Goal: Task Accomplishment & Management: Manage account settings

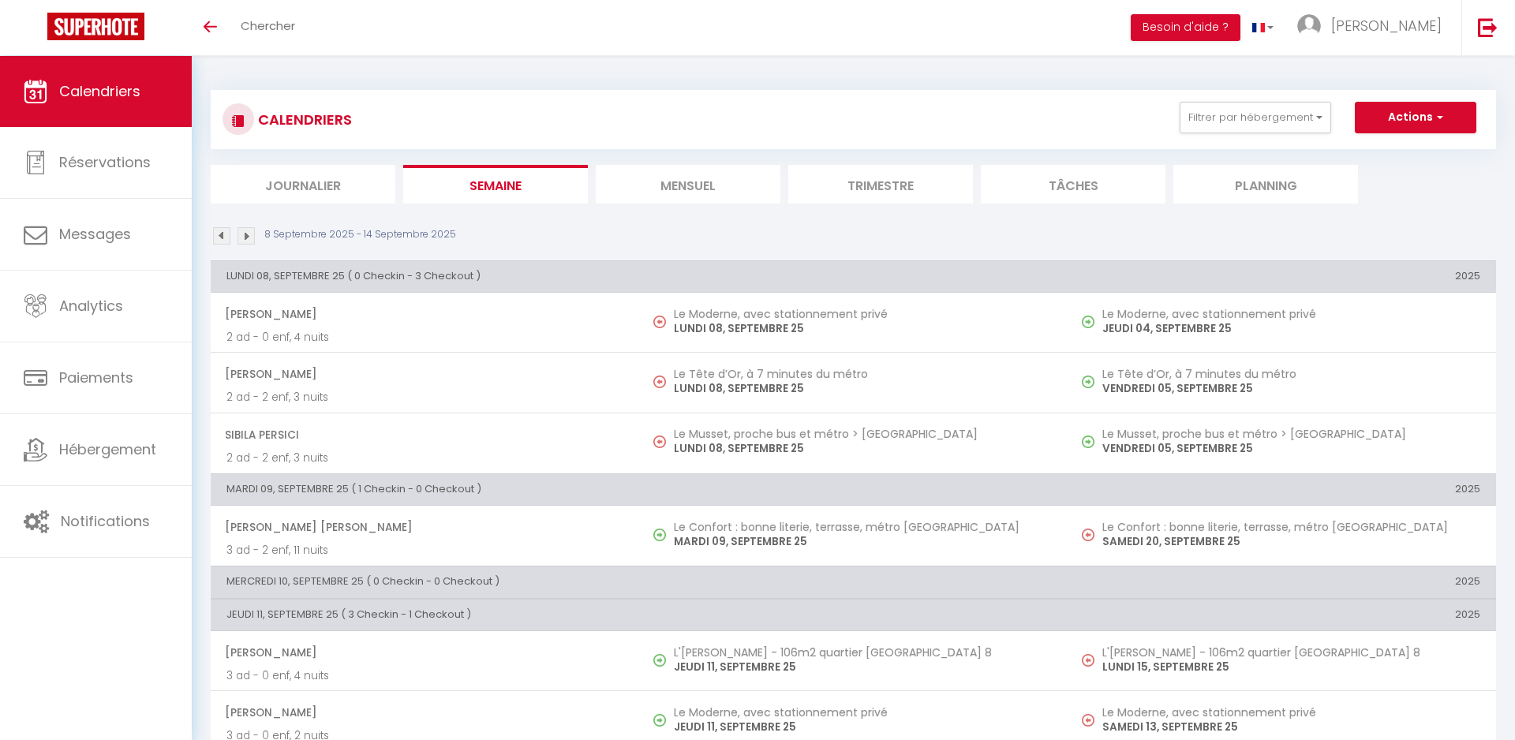
click at [863, 189] on li "Trimestre" at bounding box center [880, 184] width 185 height 39
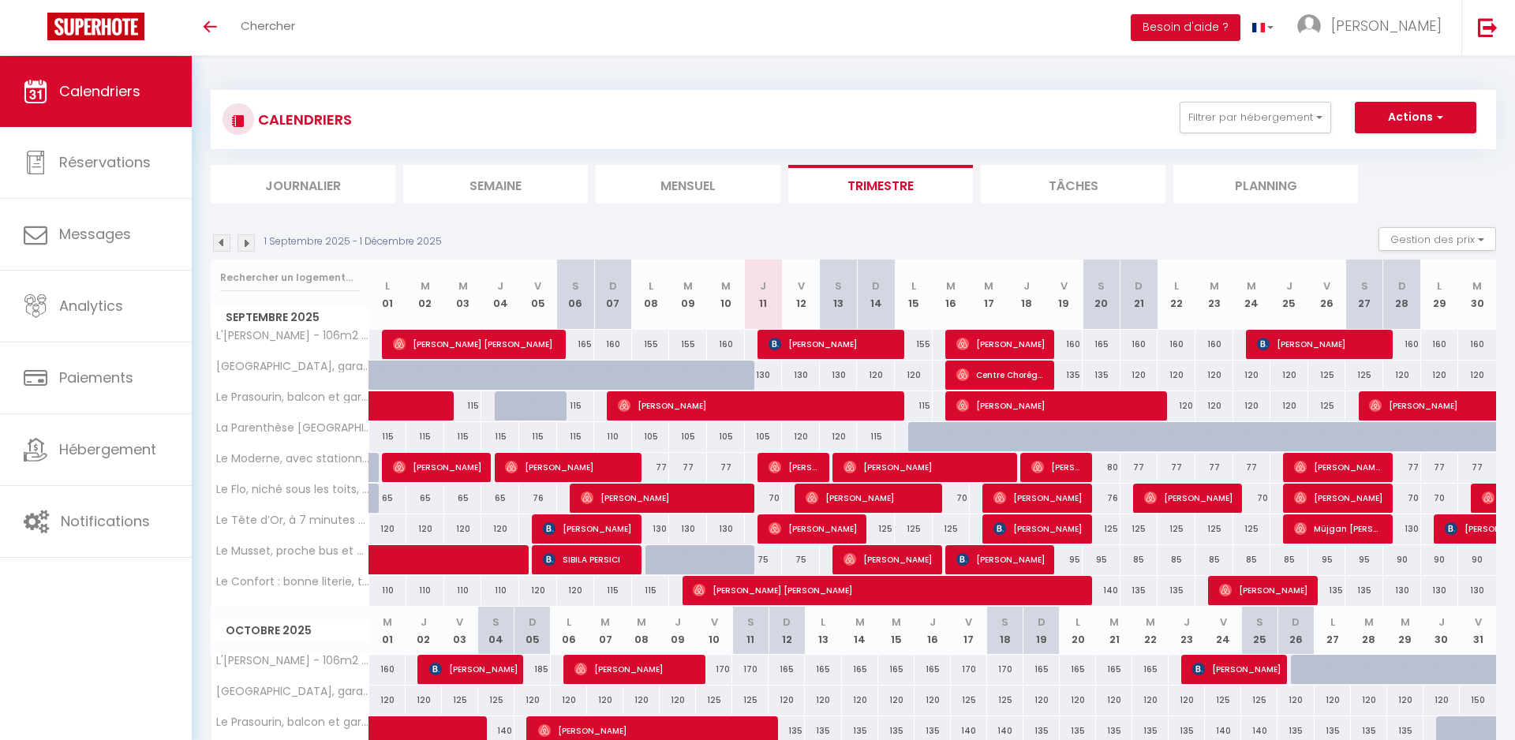
click at [707, 189] on li "Mensuel" at bounding box center [688, 184] width 185 height 39
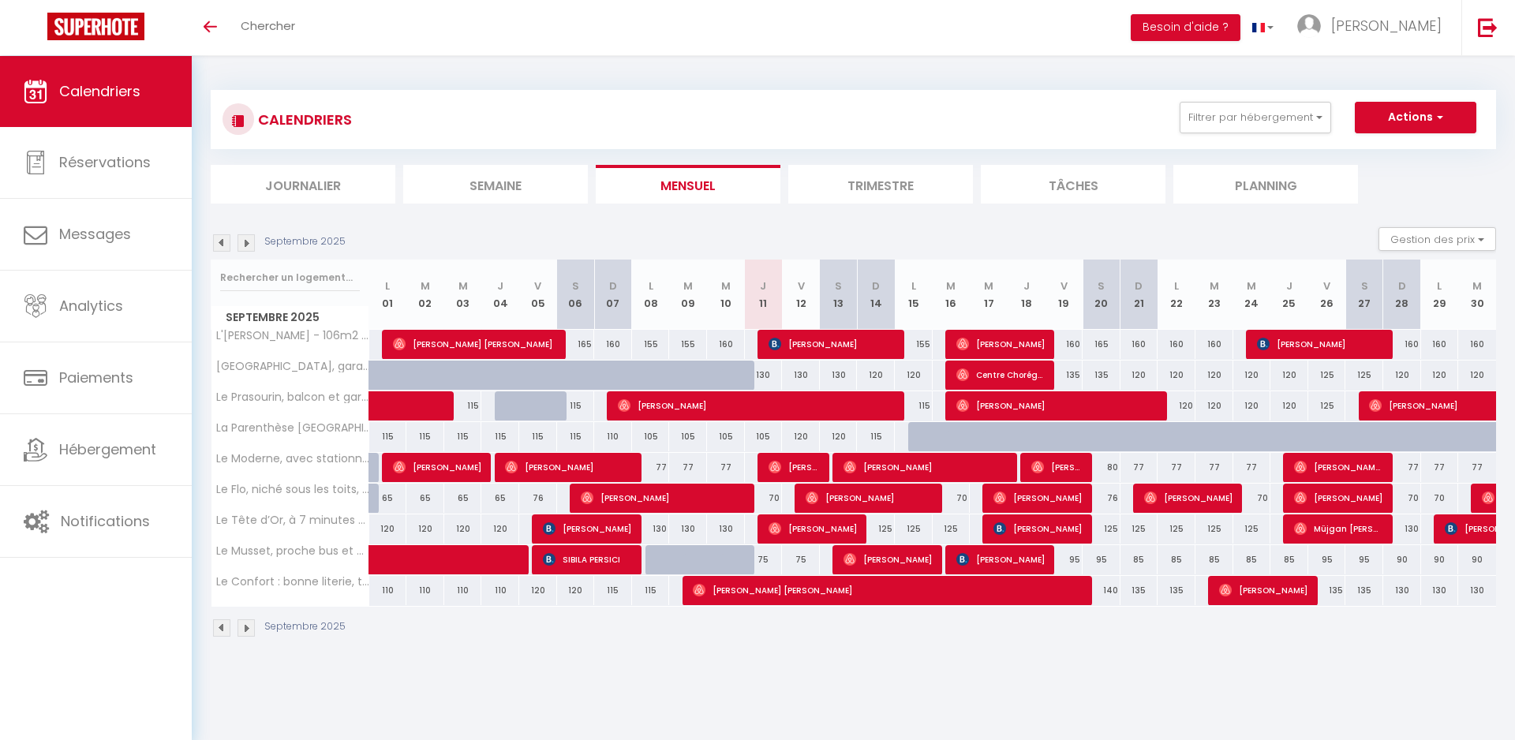
click at [248, 240] on img at bounding box center [245, 242] width 17 height 17
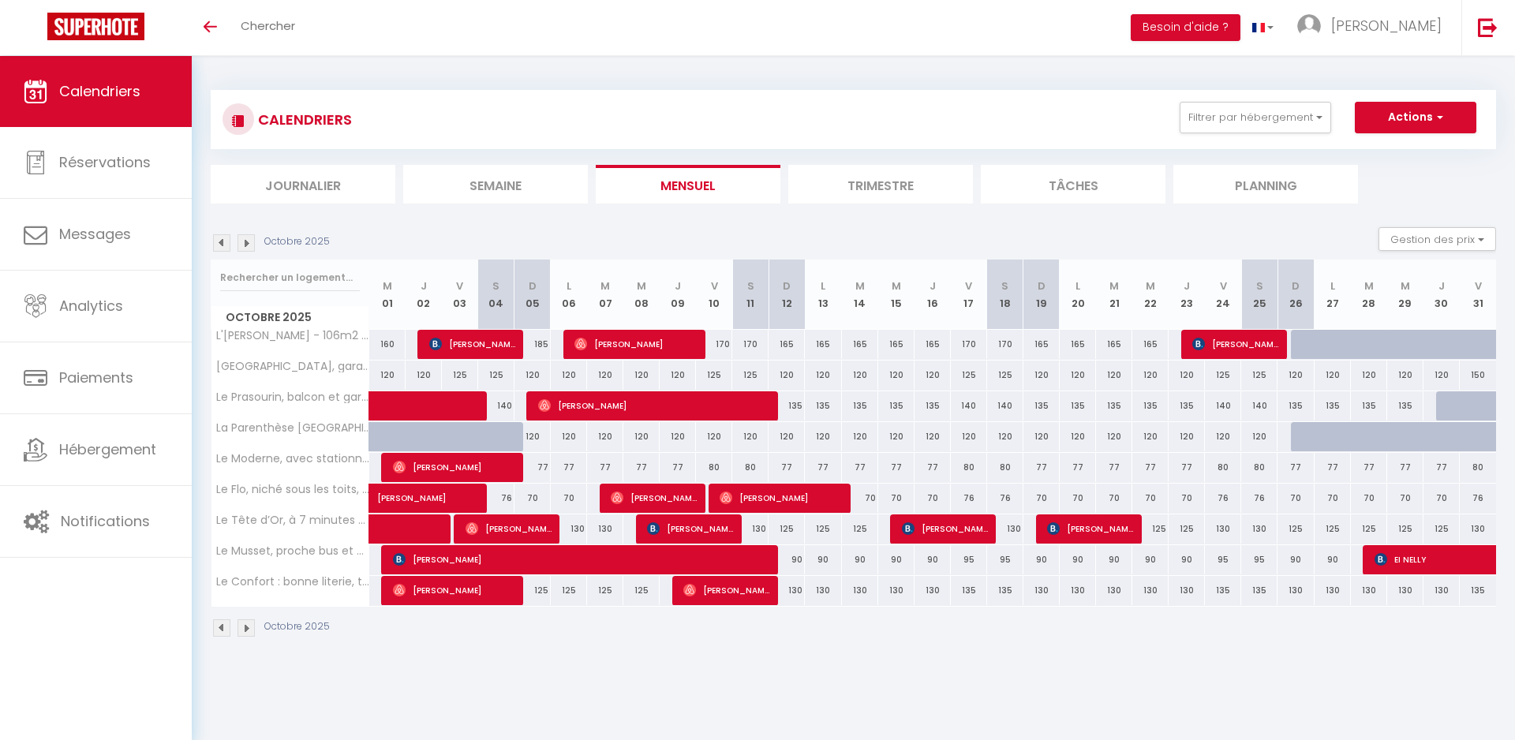
click at [248, 240] on img at bounding box center [245, 242] width 17 height 17
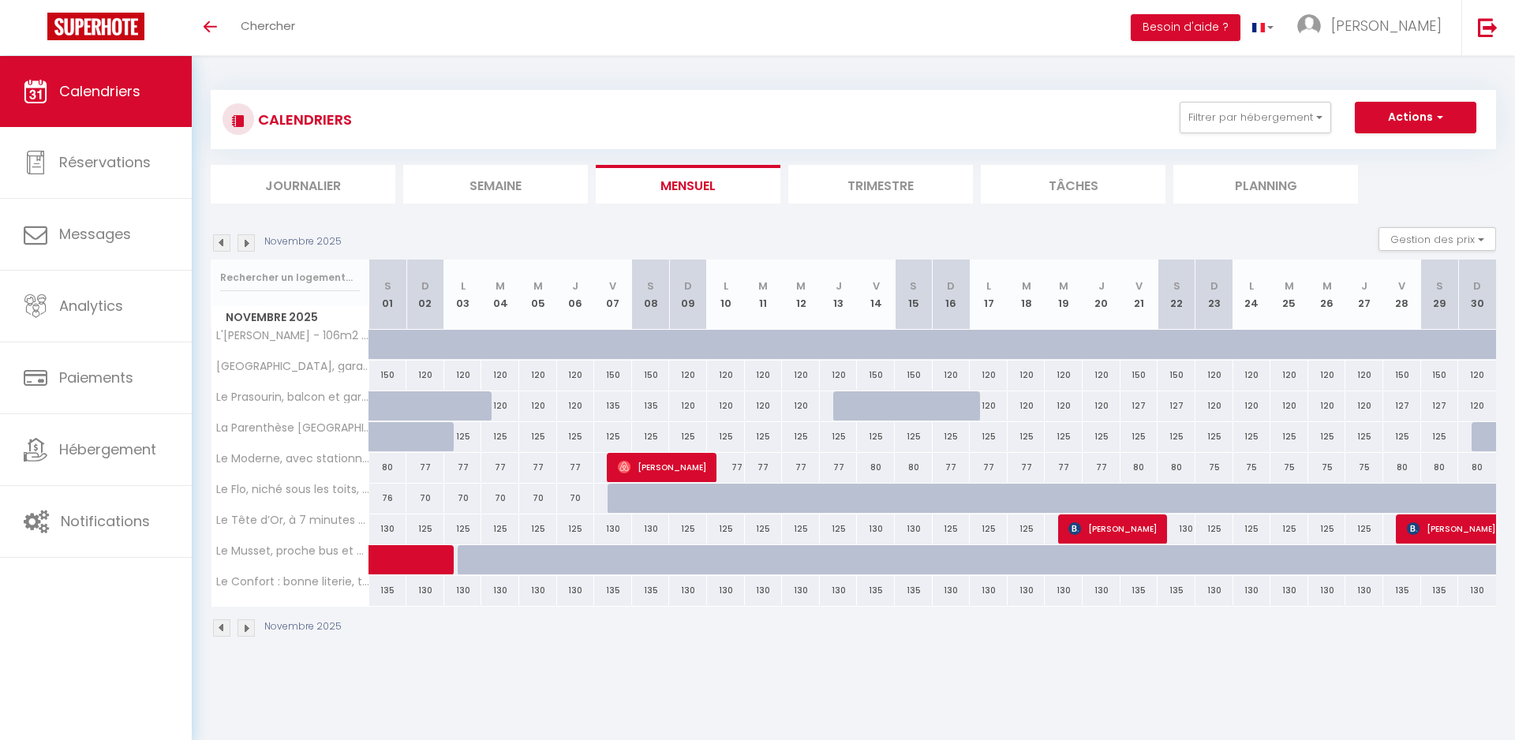
click at [248, 240] on img at bounding box center [245, 242] width 17 height 17
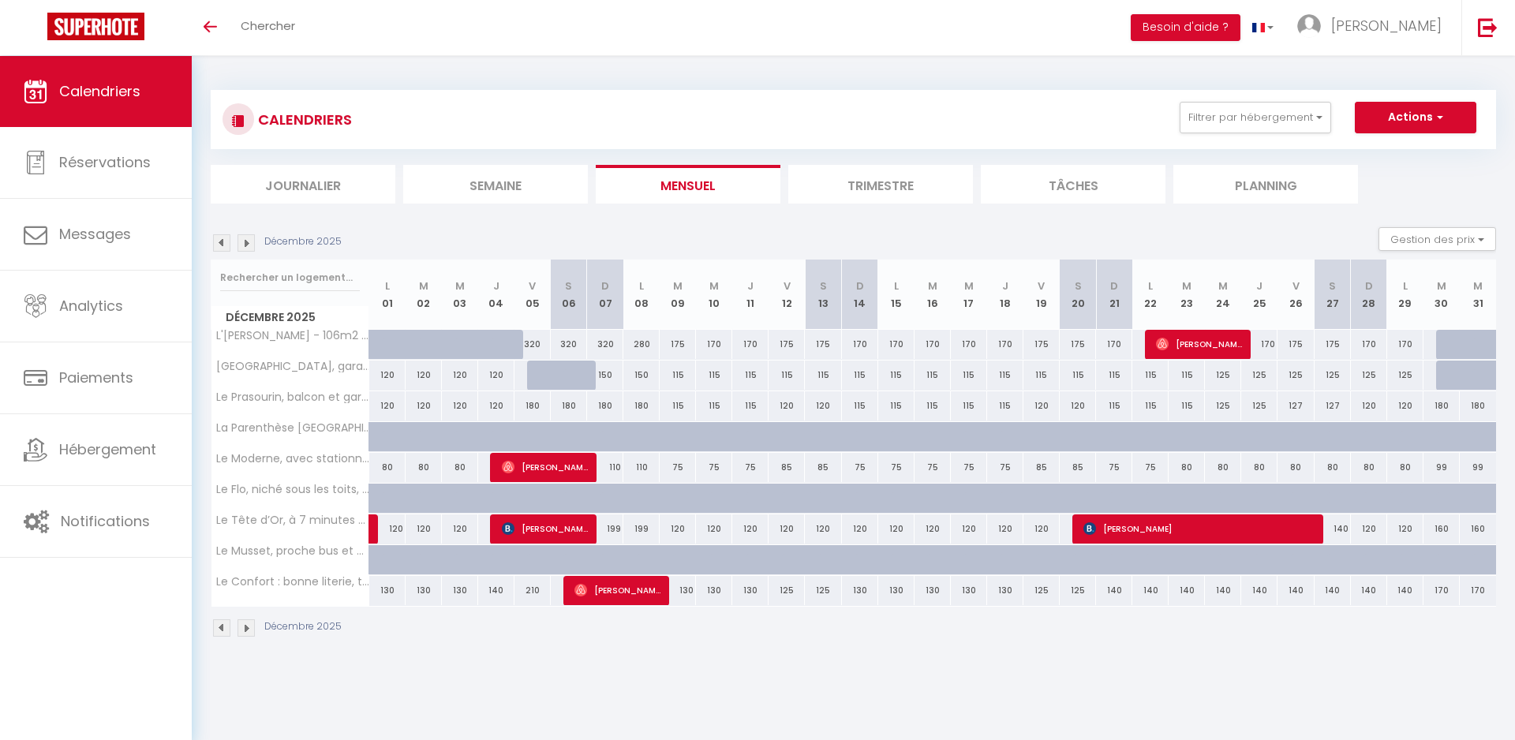
click at [244, 241] on img at bounding box center [245, 242] width 17 height 17
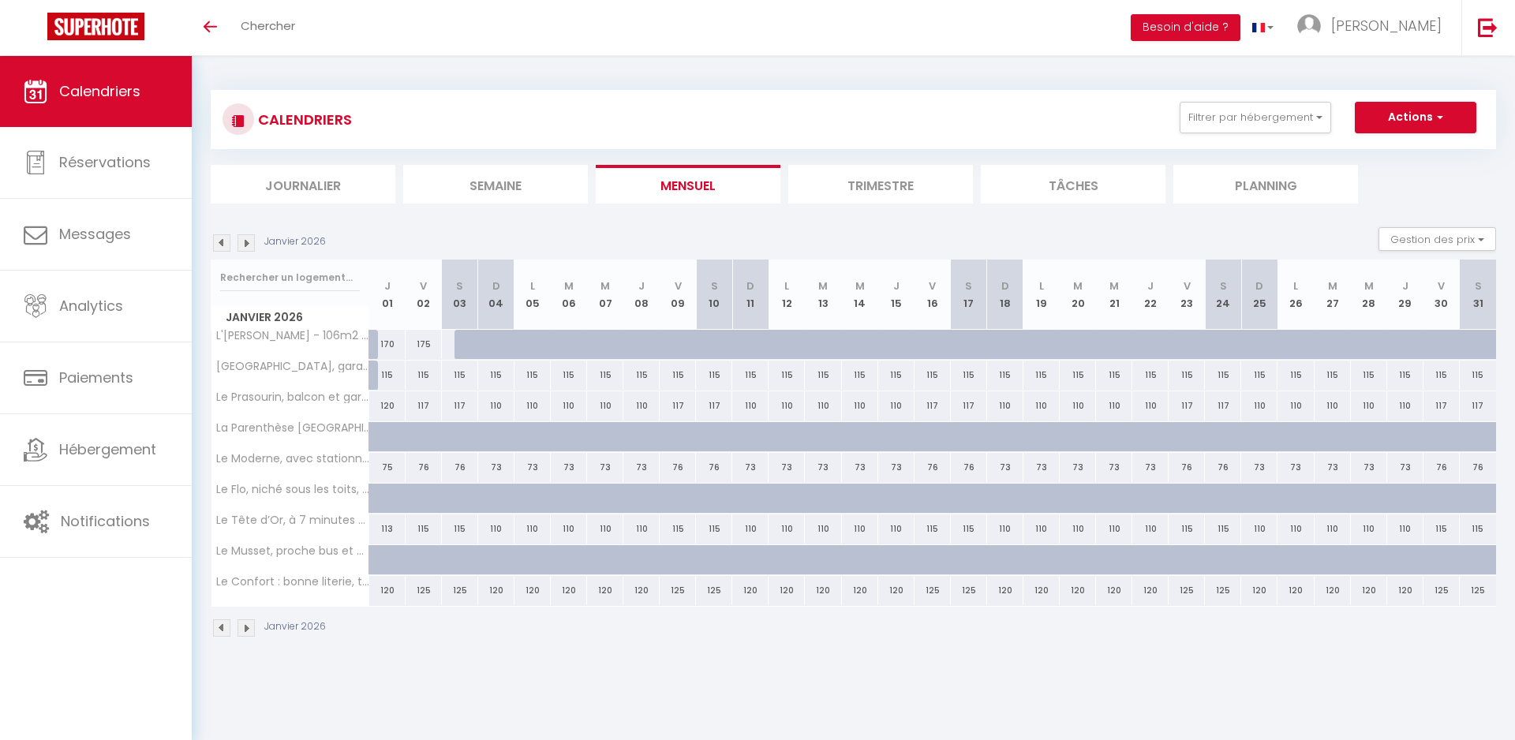
click at [244, 243] on img at bounding box center [245, 242] width 17 height 17
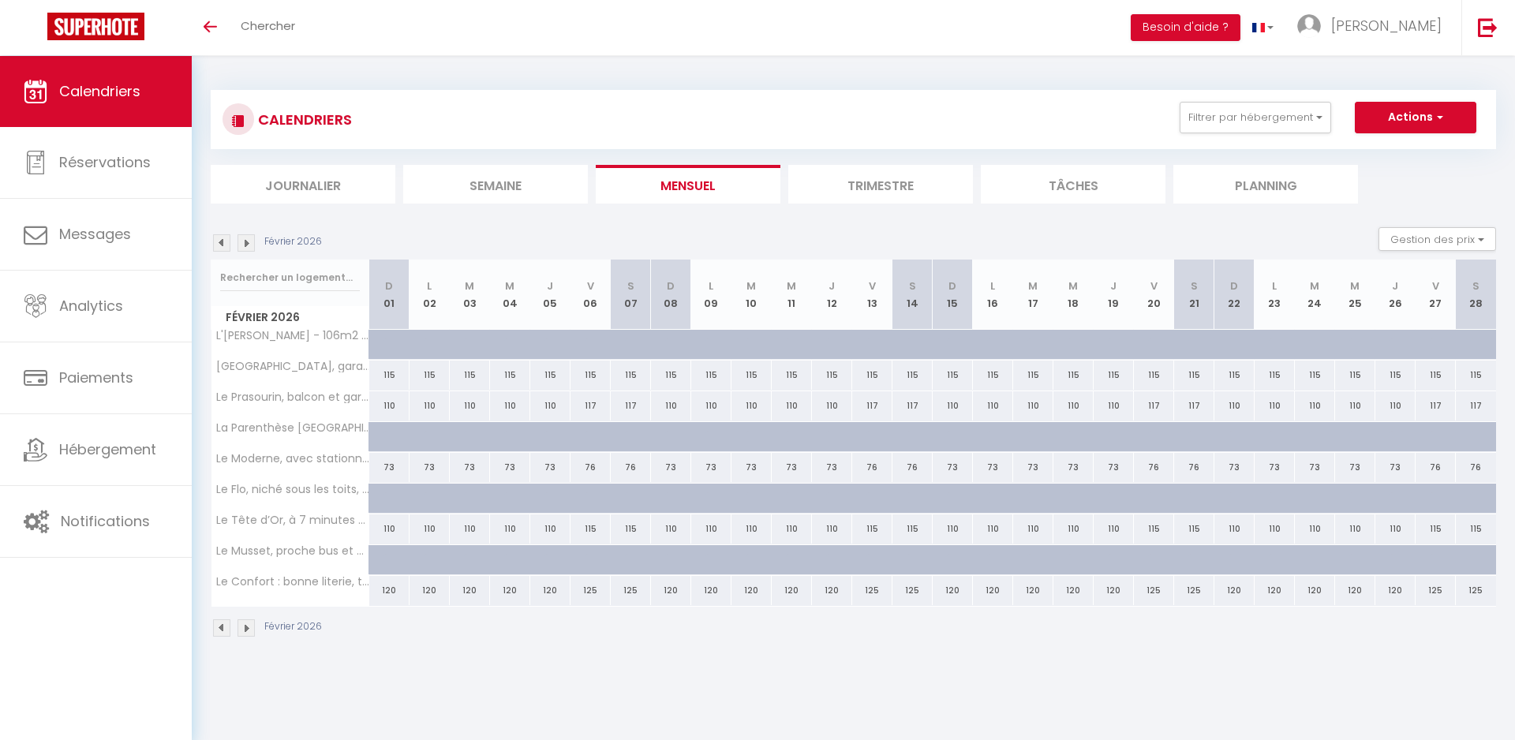
click at [219, 240] on img at bounding box center [221, 242] width 17 height 17
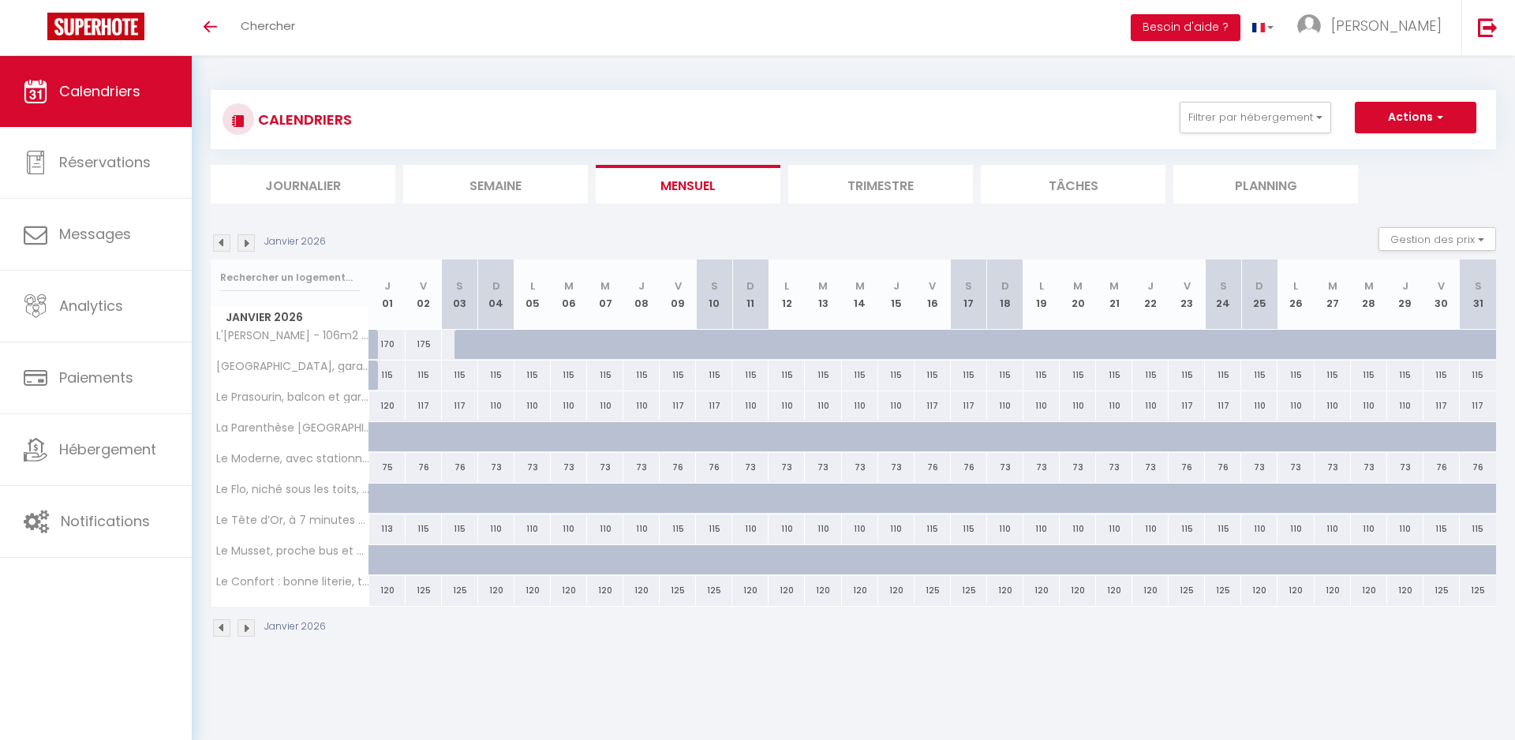
click at [226, 234] on img at bounding box center [221, 242] width 17 height 17
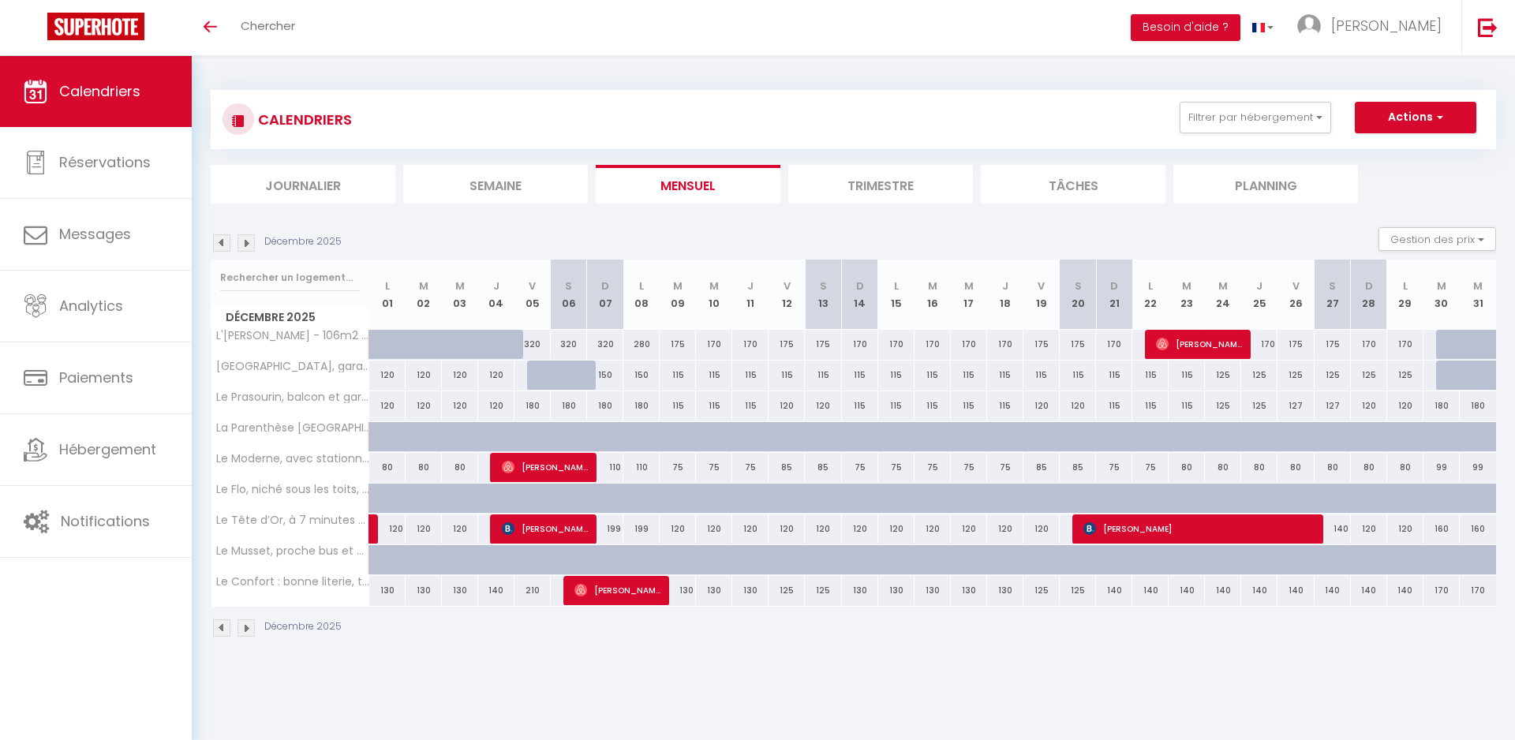
click at [253, 246] on img at bounding box center [245, 242] width 17 height 17
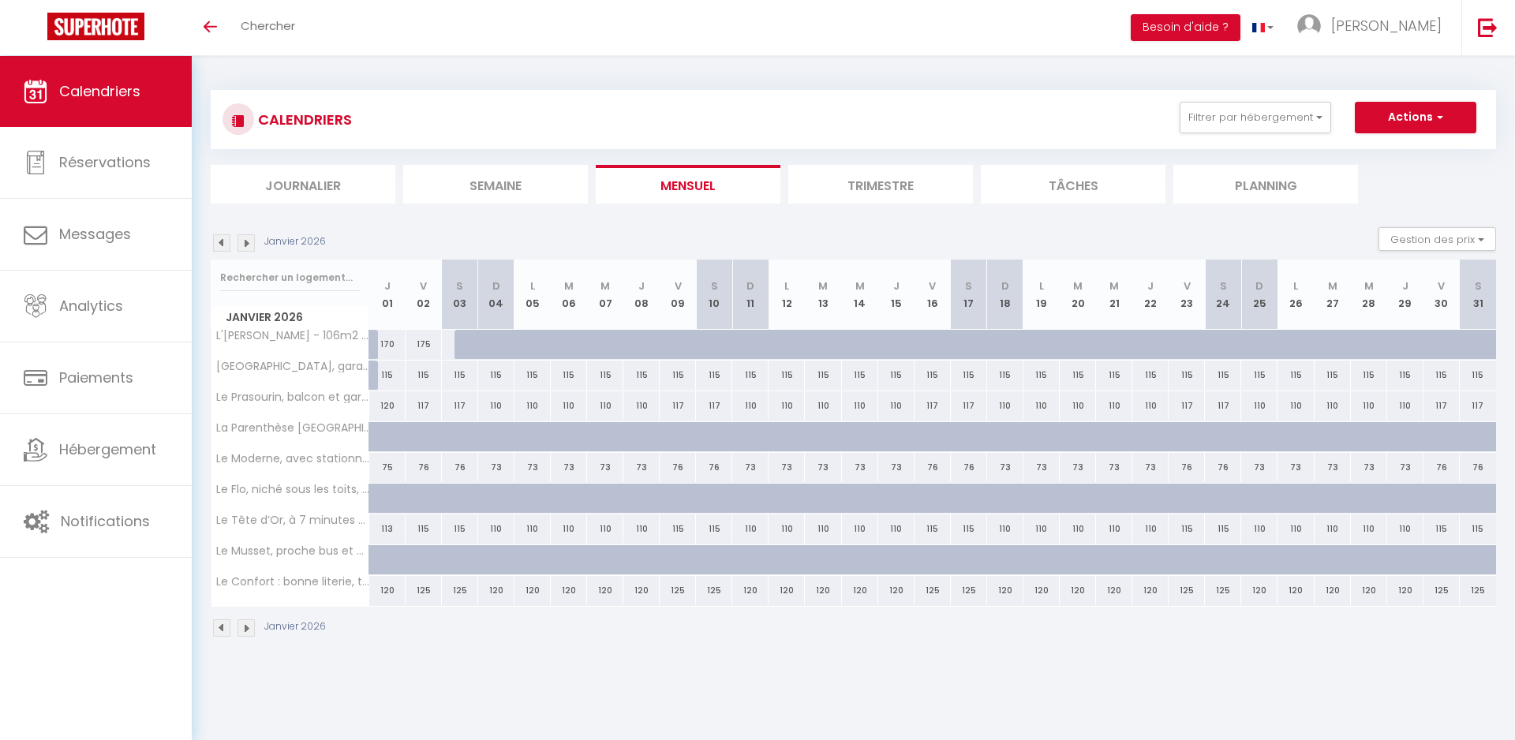
click at [216, 243] on img at bounding box center [221, 242] width 17 height 17
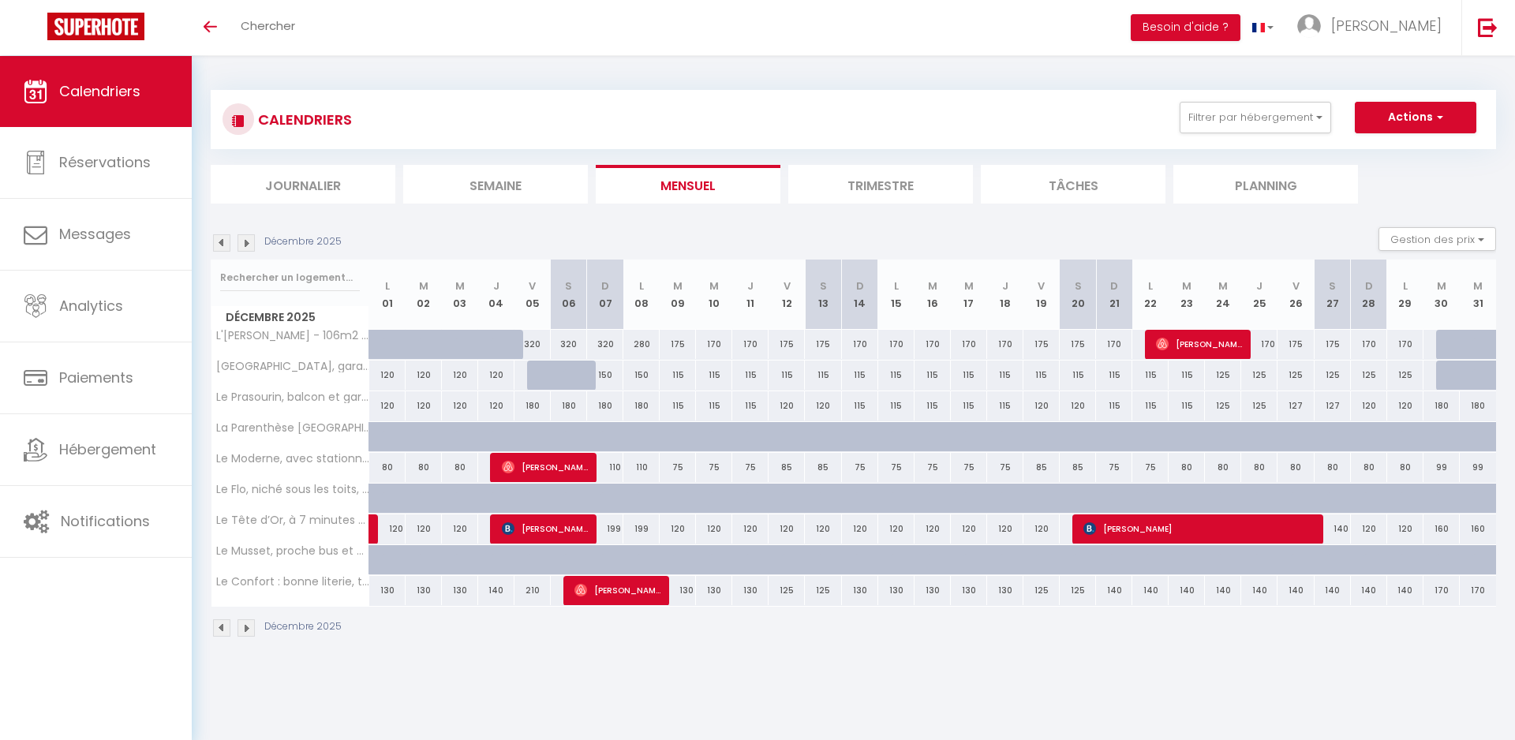
click at [245, 243] on img at bounding box center [245, 242] width 17 height 17
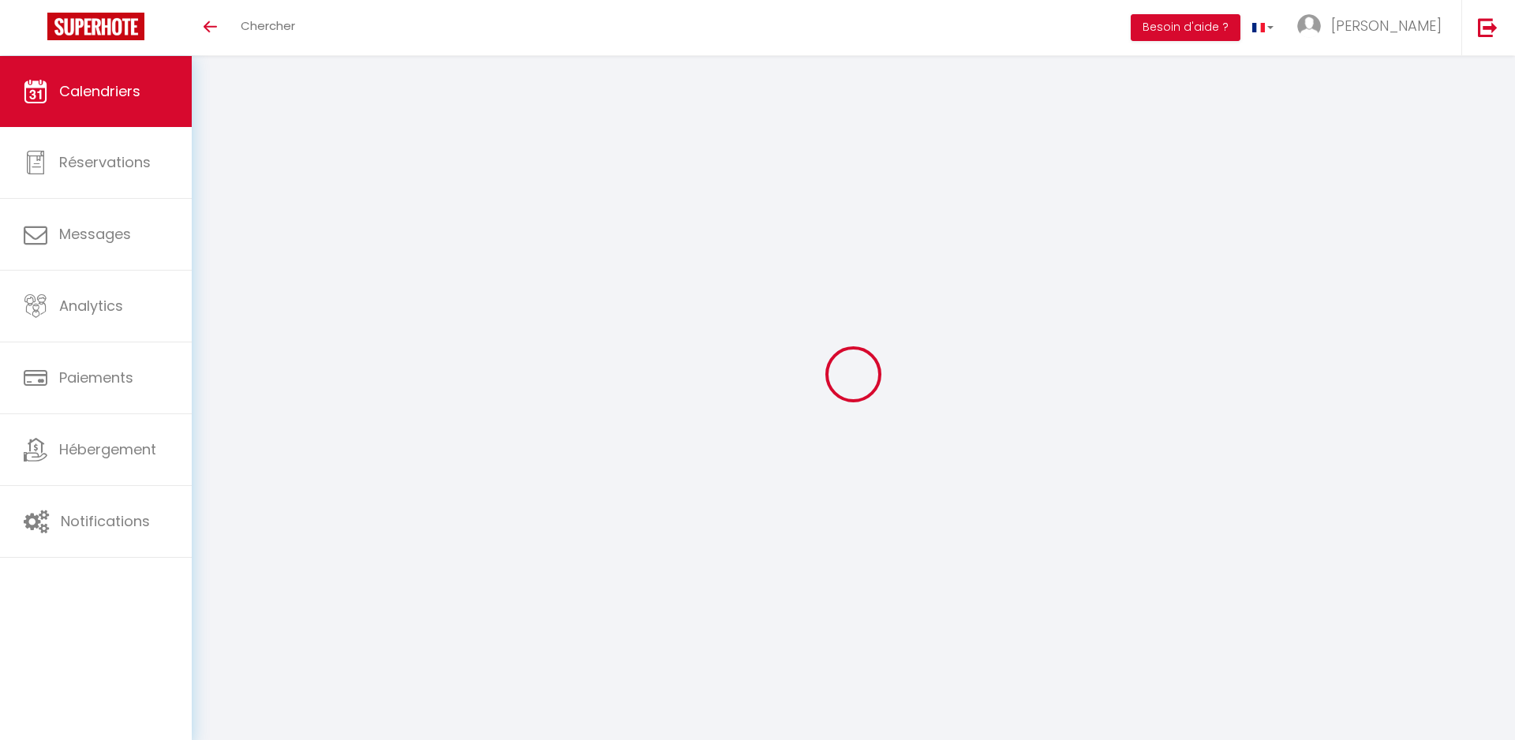
select select
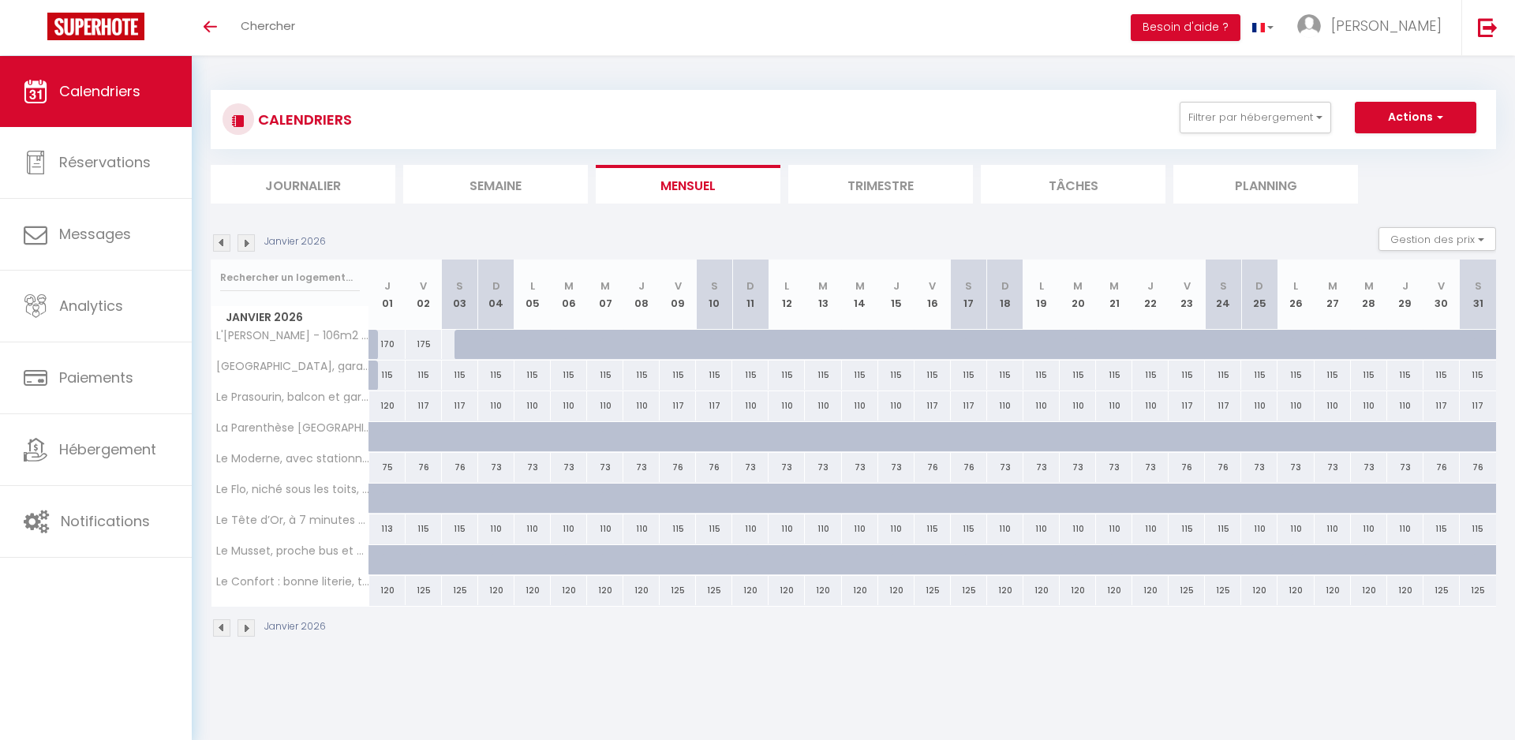
click at [464, 342] on div at bounding box center [472, 345] width 36 height 30
type input "175"
select select "1"
type input "Sam 03 Janvier 2026"
type input "Dim 04 Janvier 2026"
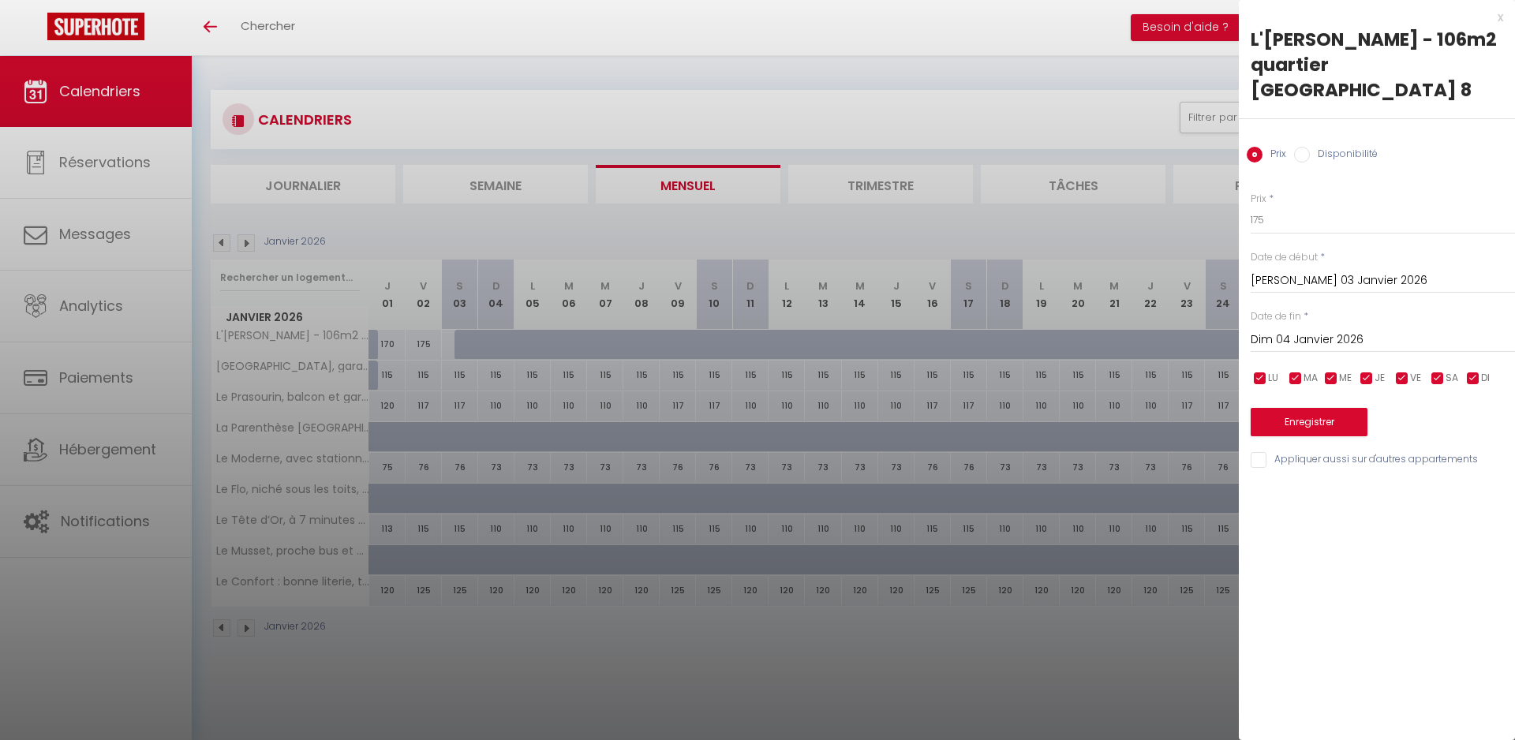
click at [1352, 147] on label "Disponibilité" at bounding box center [1344, 155] width 68 height 17
click at [1310, 147] on input "Disponibilité" at bounding box center [1302, 155] width 16 height 16
radio input "true"
radio input "false"
click at [1281, 331] on input "Dim 04 Janvier 2026" at bounding box center [1383, 341] width 264 height 21
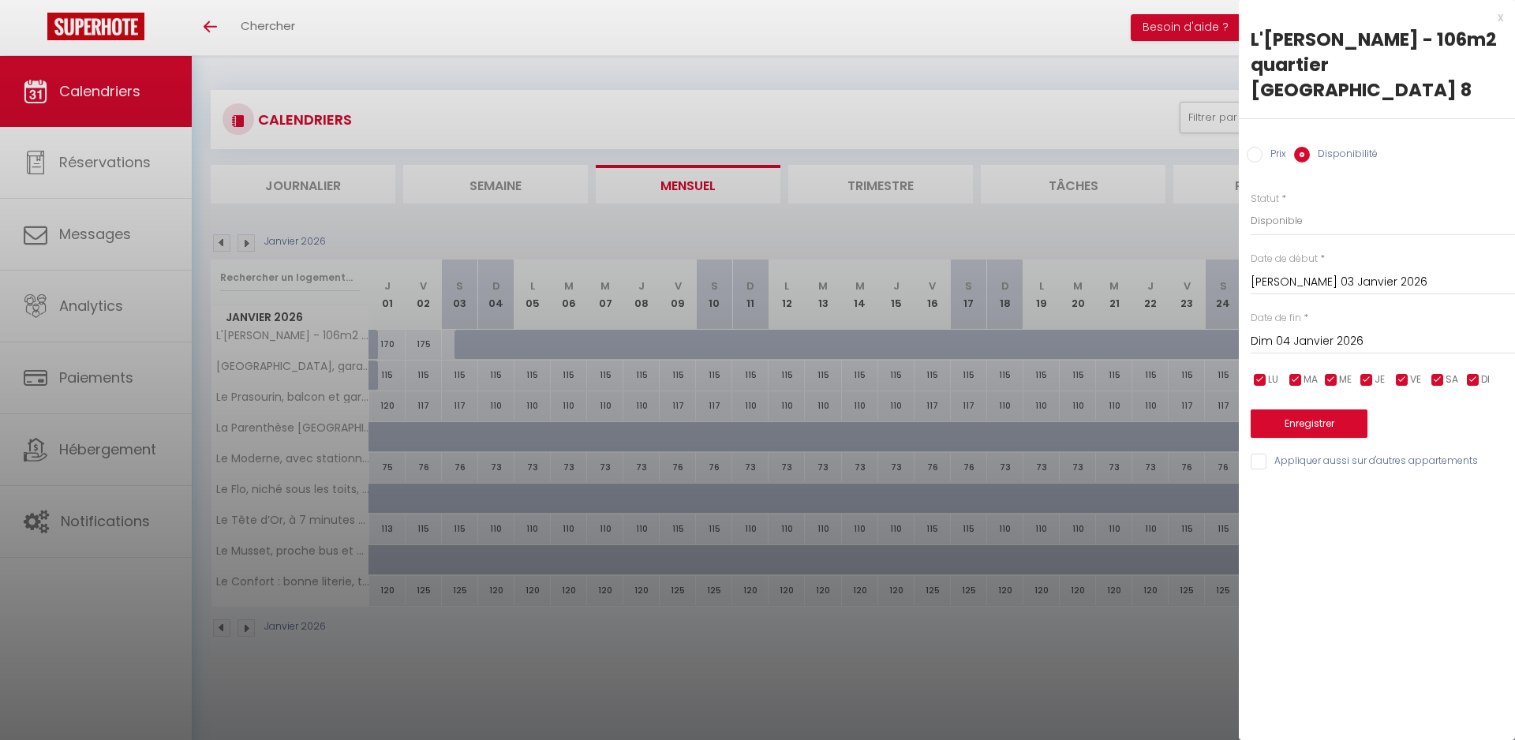
click at [1487, 372] on label "DI" at bounding box center [1485, 380] width 9 height 17
click at [1485, 372] on label "DI" at bounding box center [1485, 380] width 9 height 17
checkbox input "true"
click at [1321, 331] on input "Dim 04 Janvier 2026" at bounding box center [1383, 341] width 264 height 21
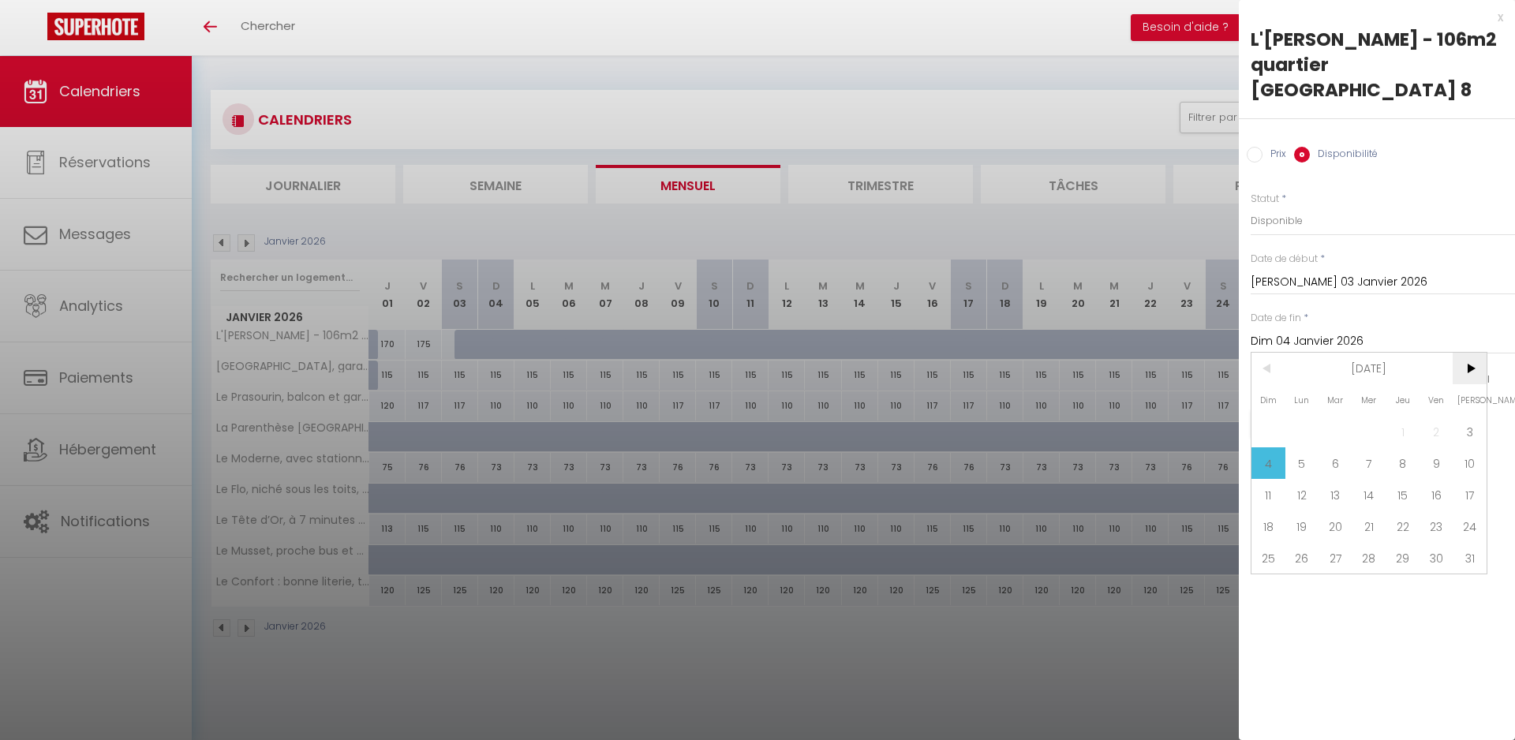
click at [1472, 353] on span ">" at bounding box center [1470, 369] width 34 height 32
click at [1260, 353] on span "<" at bounding box center [1268, 369] width 34 height 32
click at [1341, 542] on span "31" at bounding box center [1335, 558] width 34 height 32
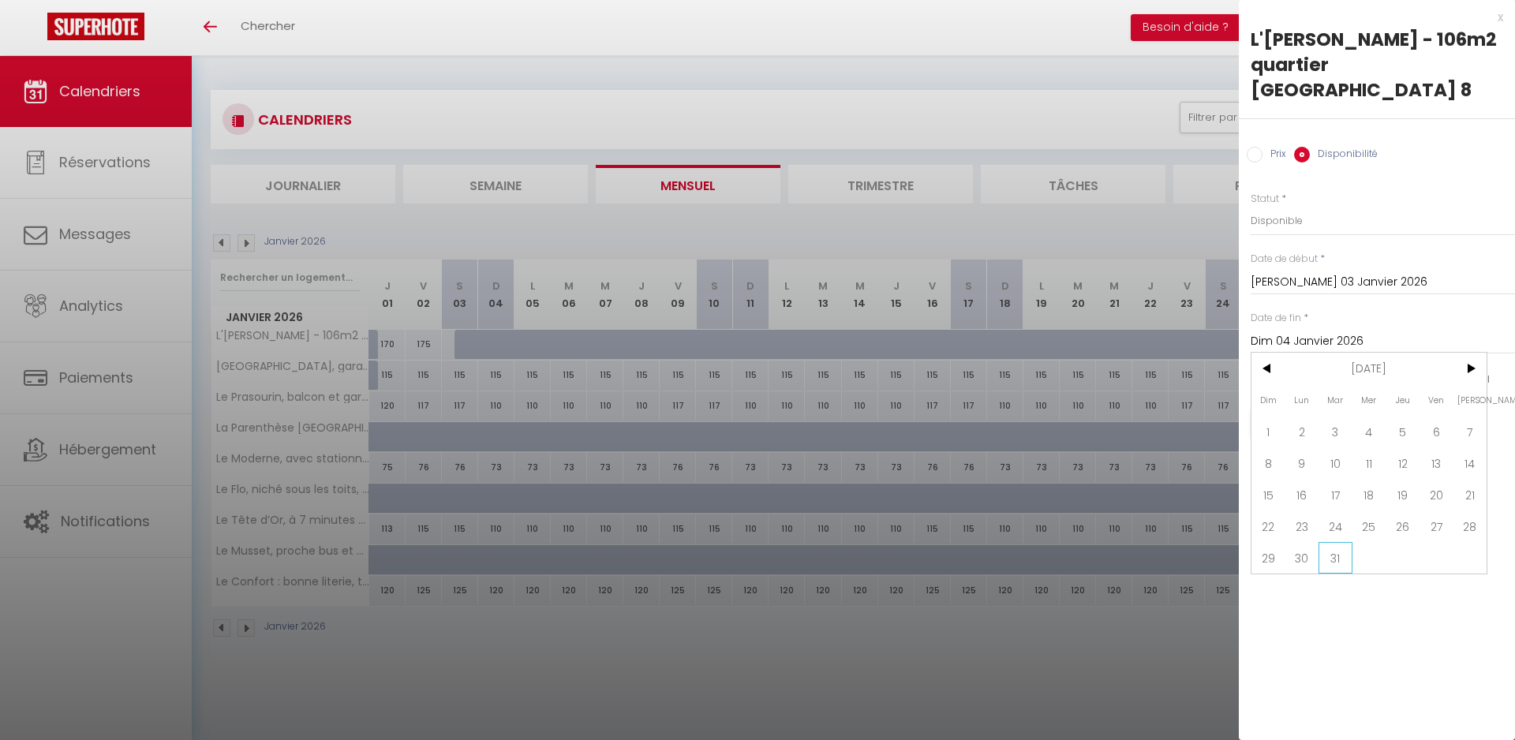
type input "Mar 31 Mars 2026"
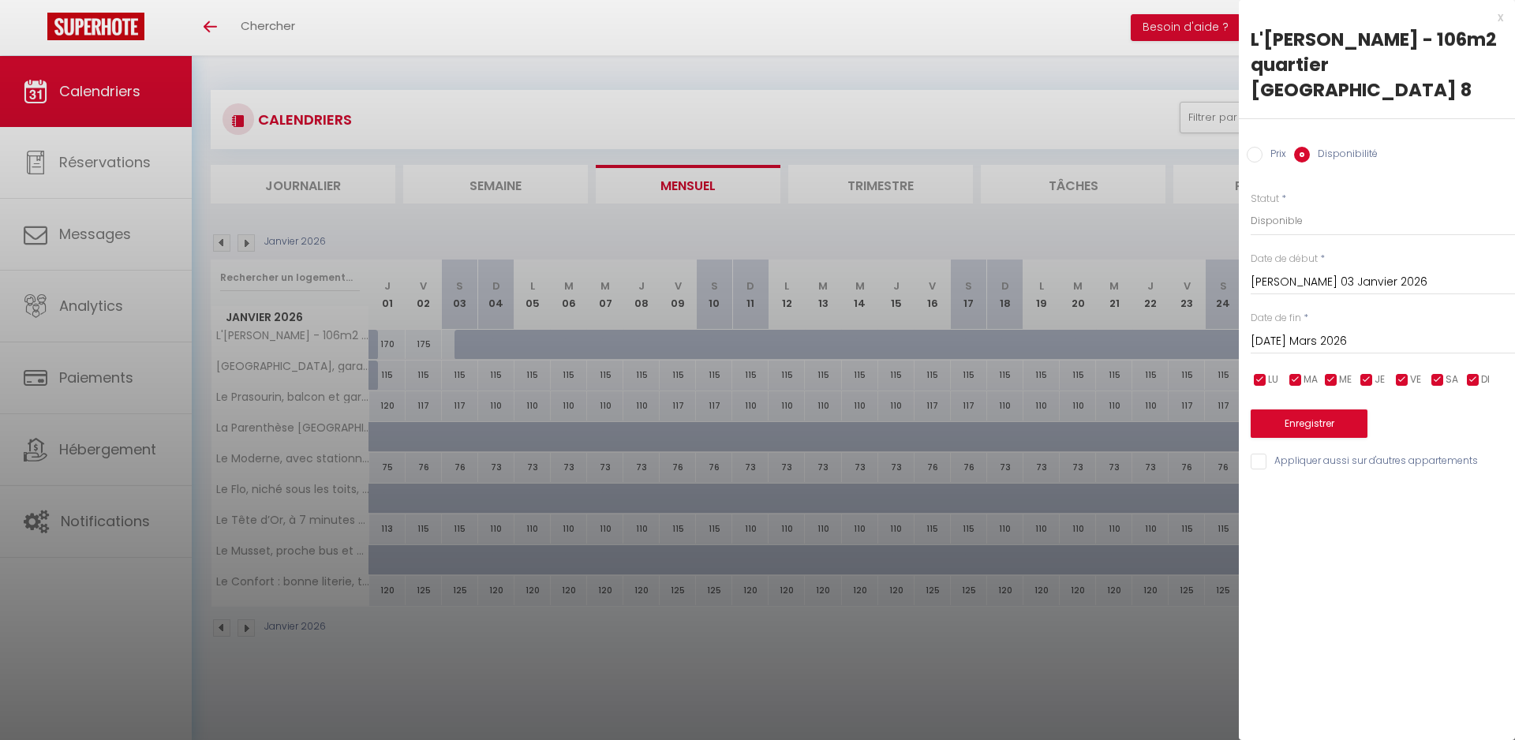
click at [1348, 410] on button "Enregistrer" at bounding box center [1309, 424] width 117 height 28
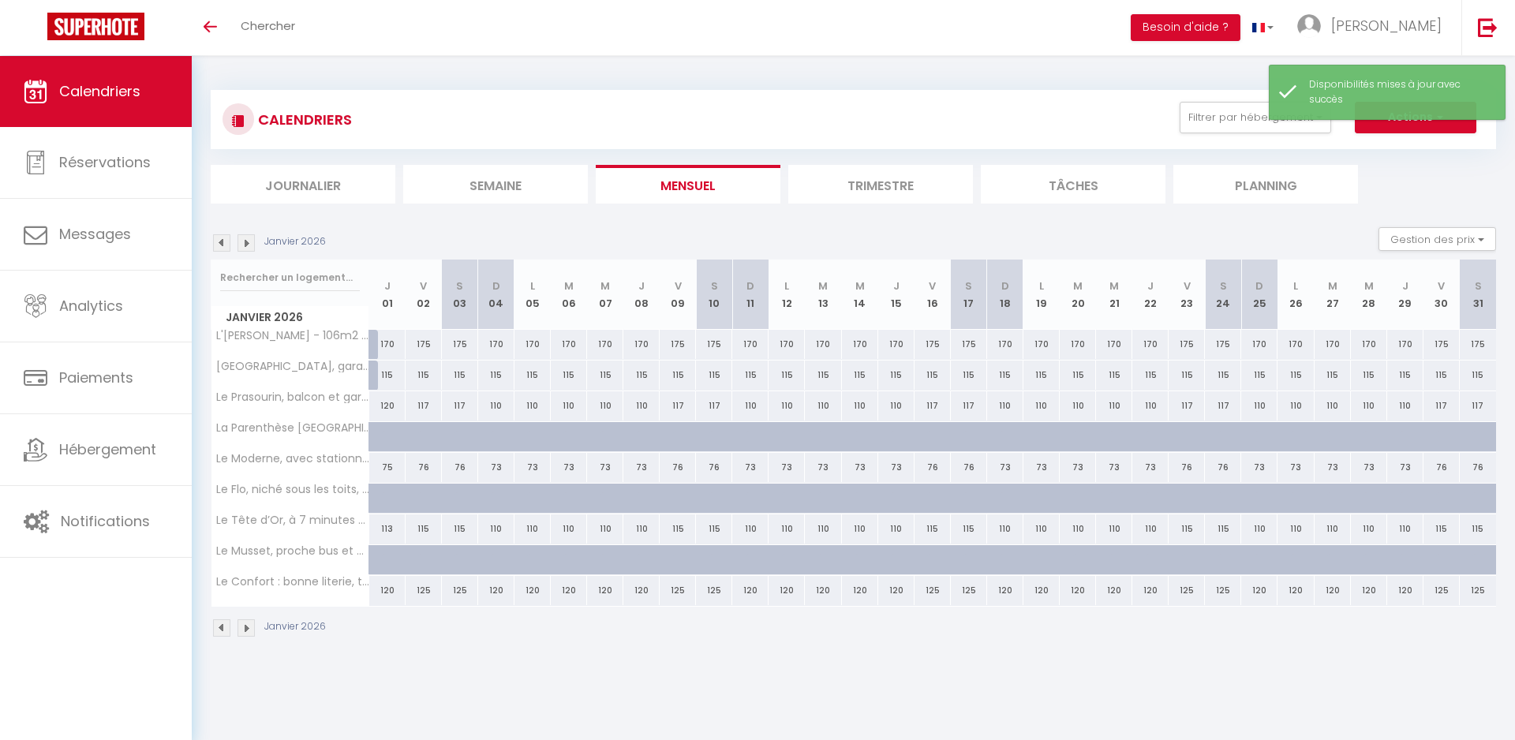
click at [251, 243] on img at bounding box center [245, 242] width 17 height 17
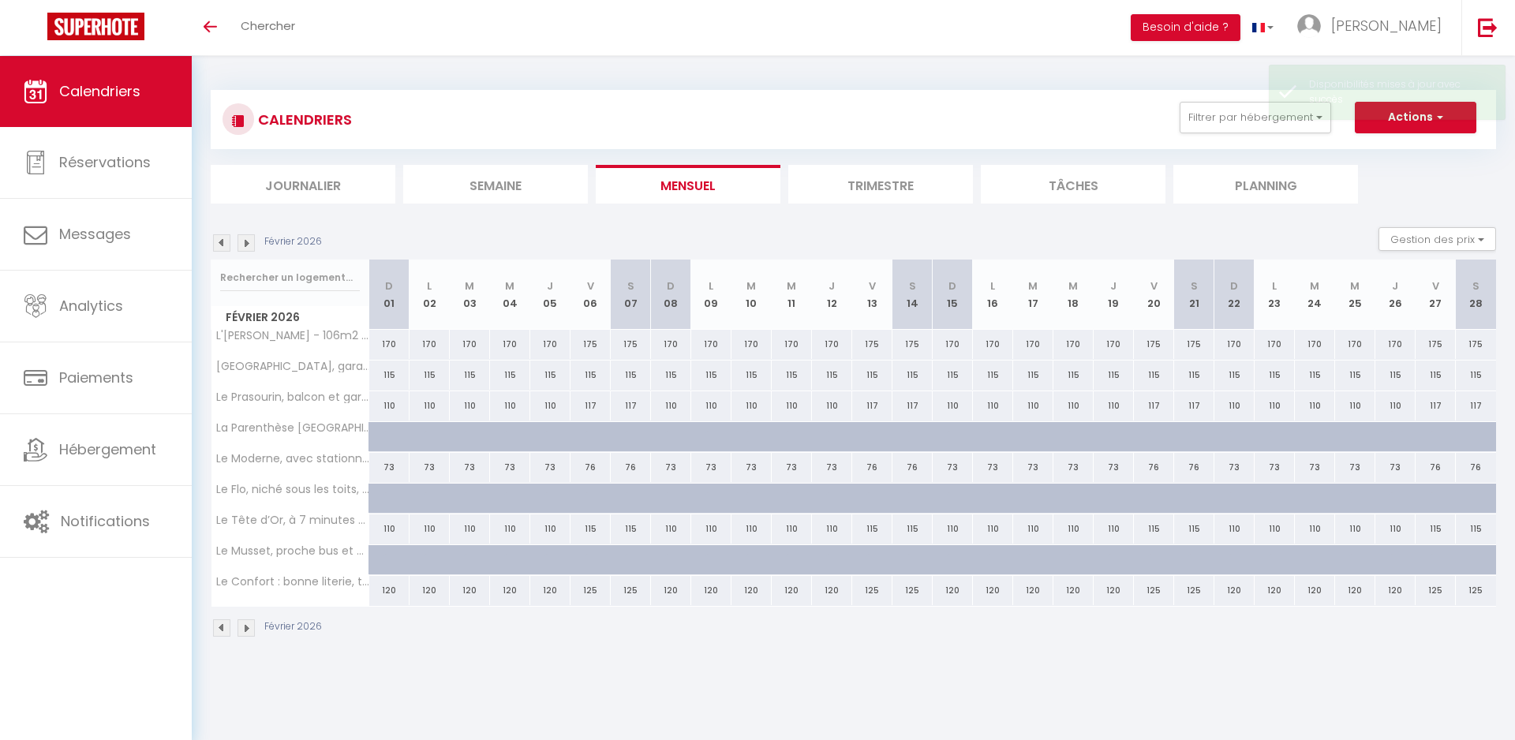
click at [251, 243] on img at bounding box center [245, 242] width 17 height 17
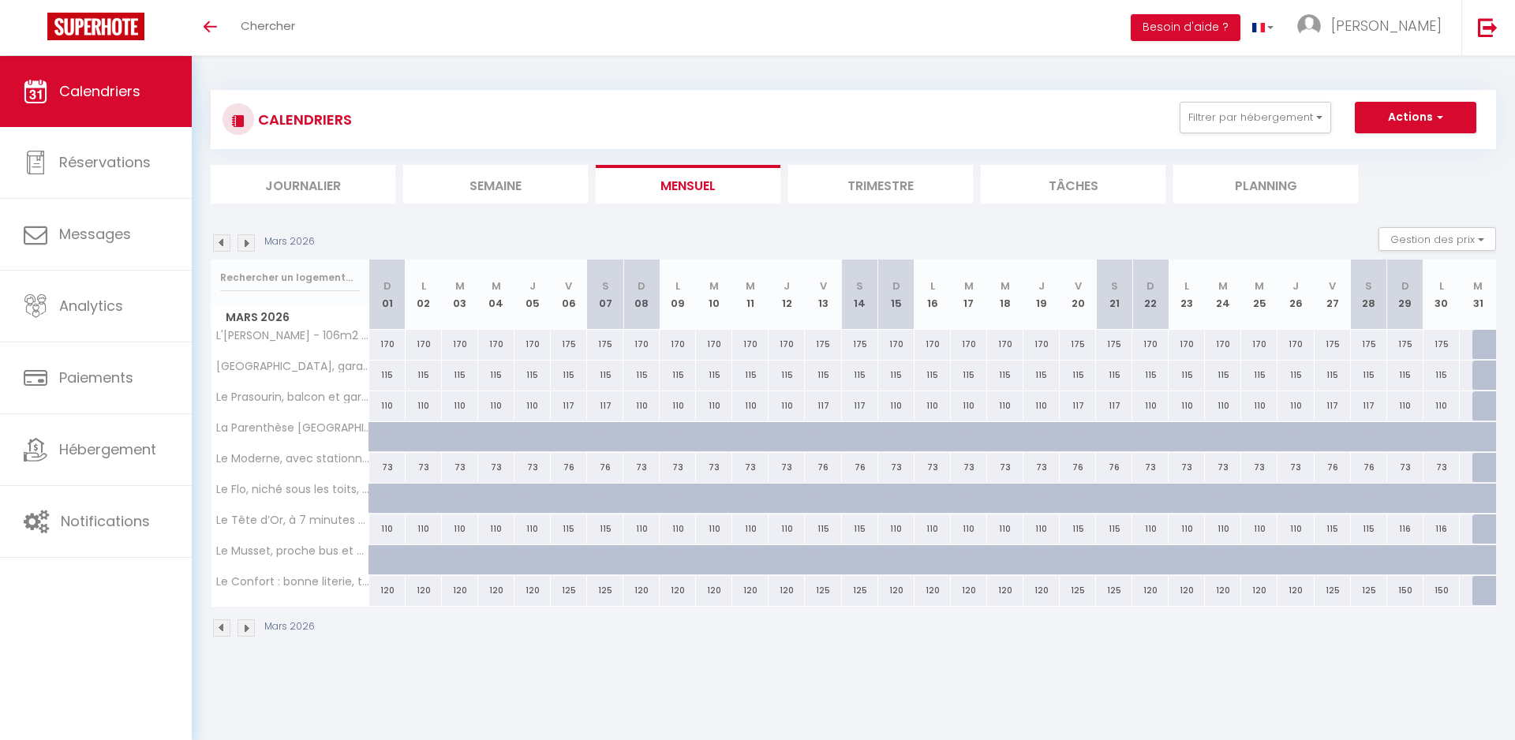
click at [225, 238] on img at bounding box center [221, 242] width 17 height 17
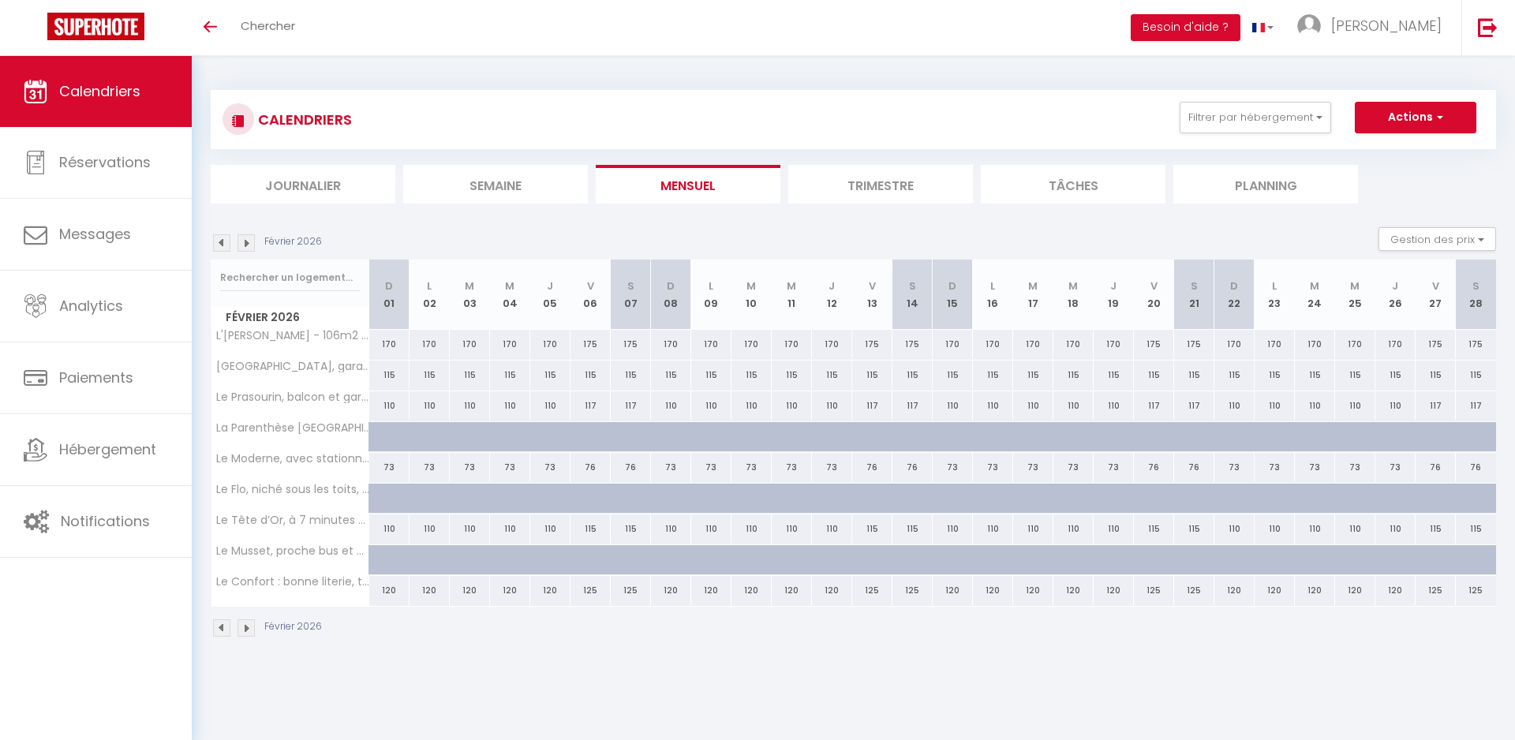
click at [225, 238] on img at bounding box center [221, 242] width 17 height 17
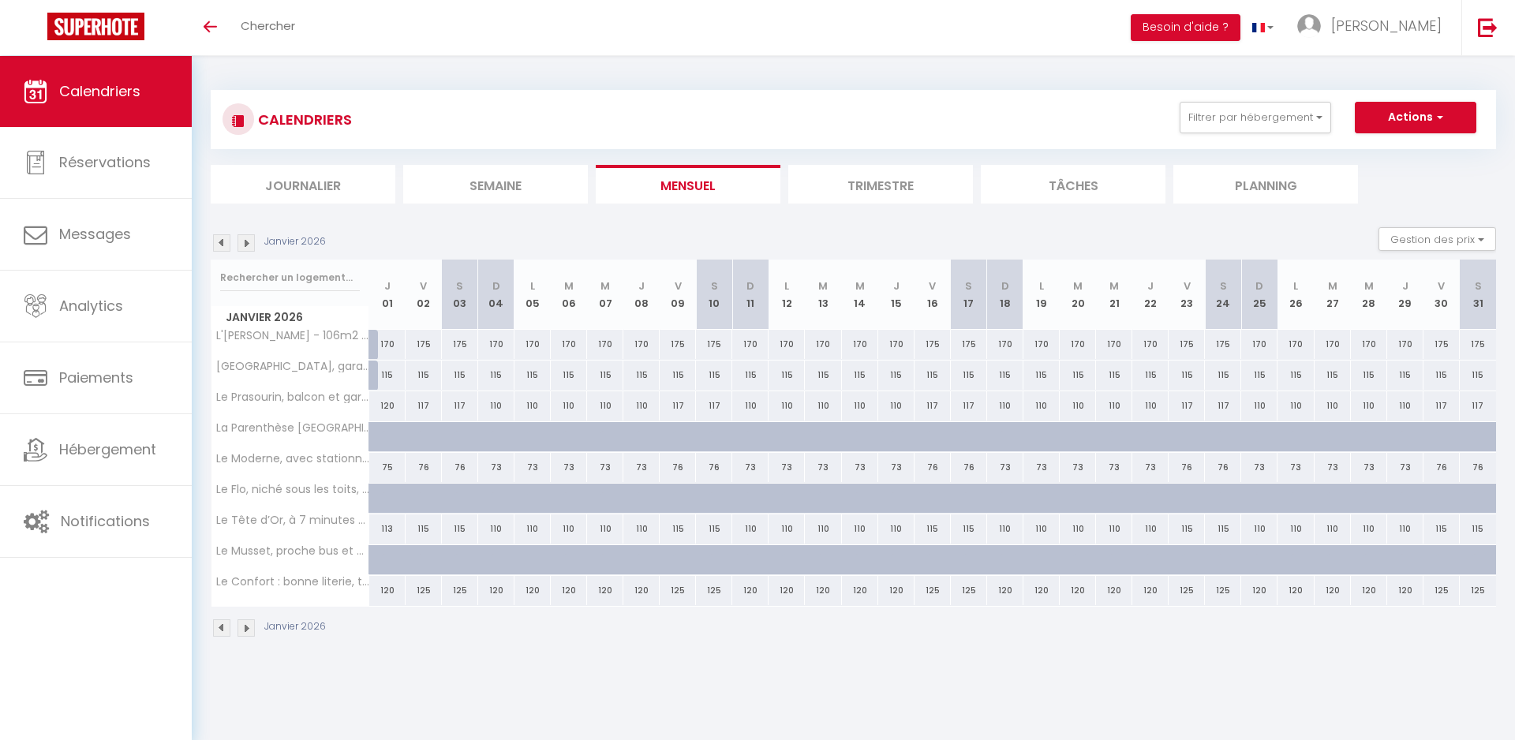
click at [225, 238] on img at bounding box center [221, 242] width 17 height 17
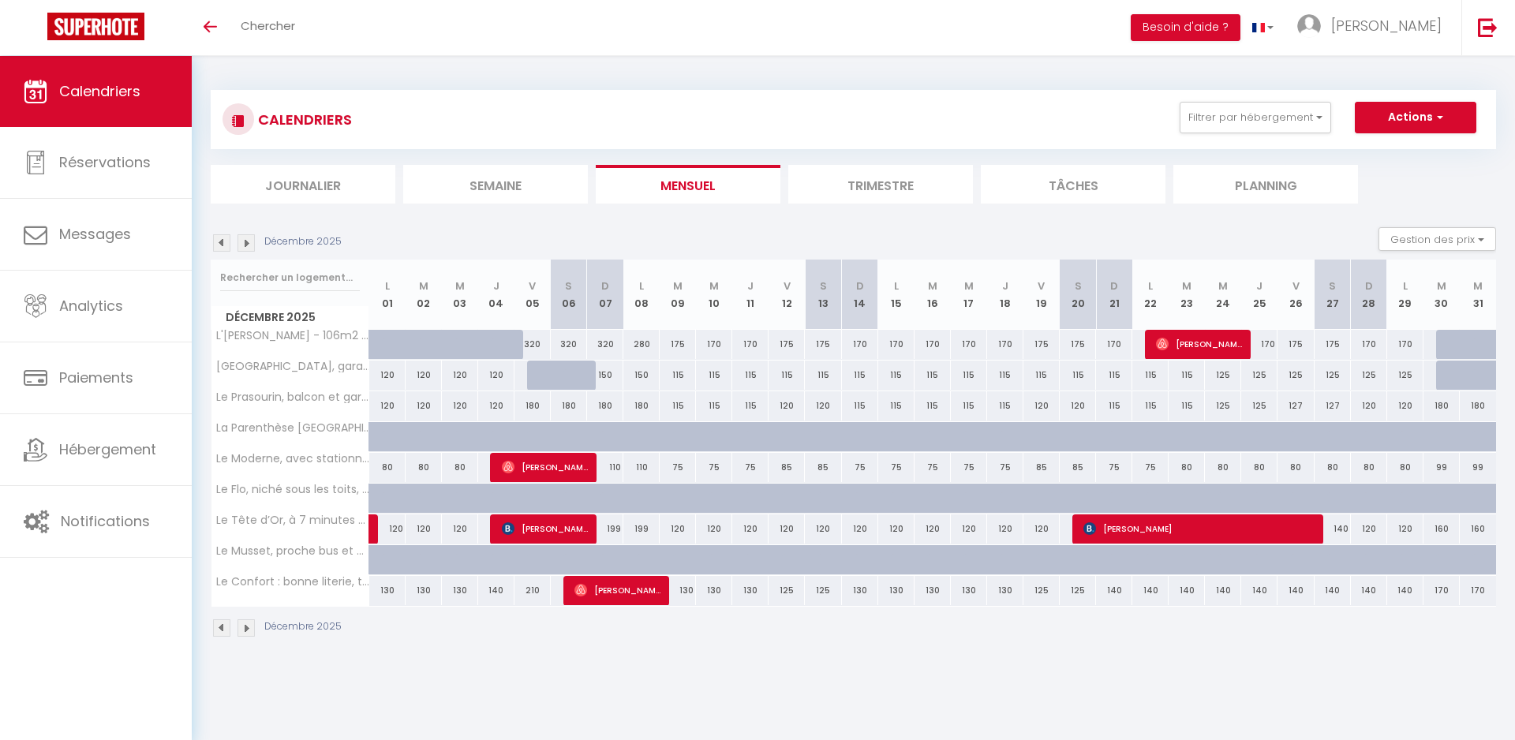
click at [532, 339] on div "320" at bounding box center [532, 344] width 36 height 29
select select "1"
type input "Ven 05 Décembre 2025"
type input "Sam 06 Décembre 2025"
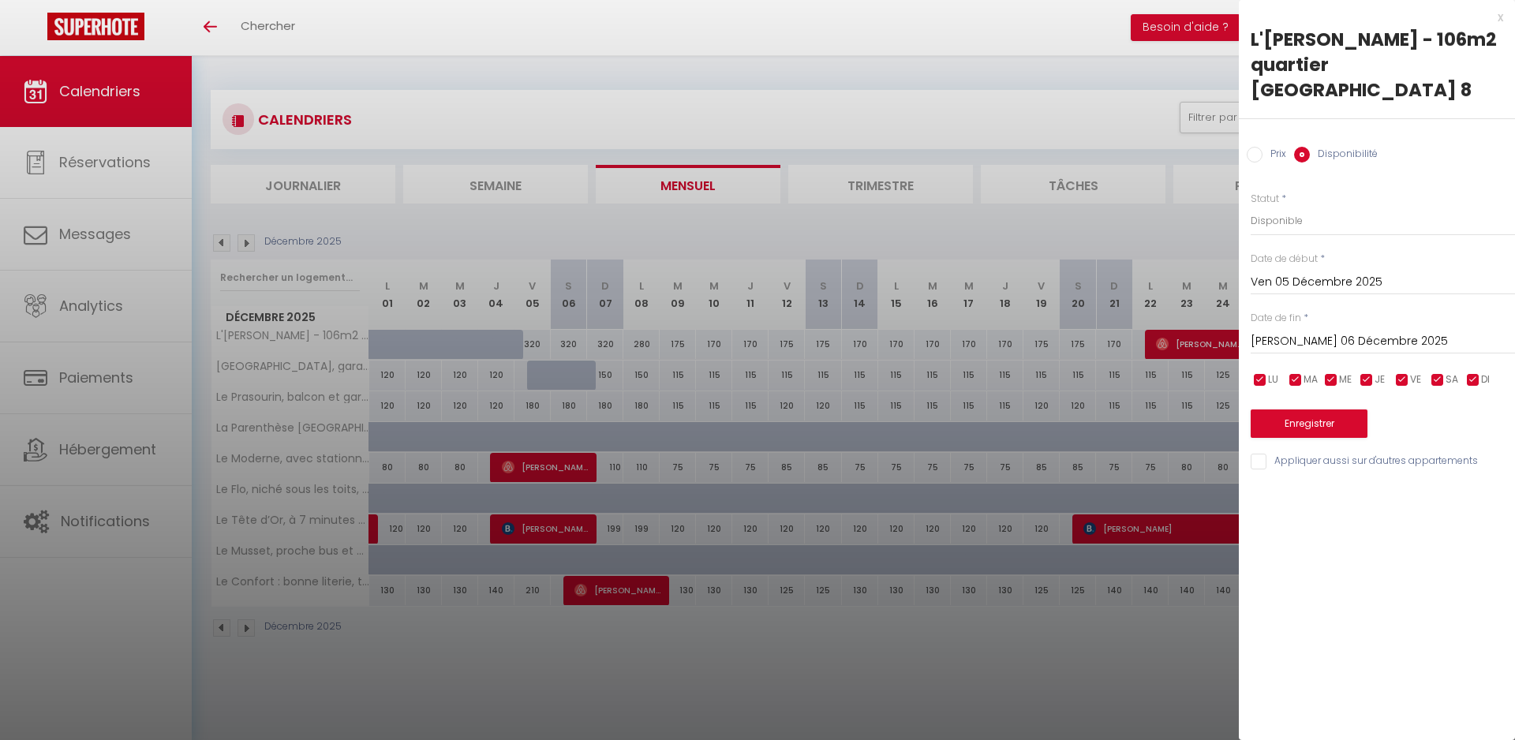
click at [1257, 147] on input "Prix" at bounding box center [1255, 155] width 16 height 16
radio input "true"
radio input "false"
click at [1278, 206] on input "320" at bounding box center [1383, 220] width 264 height 28
type input "310"
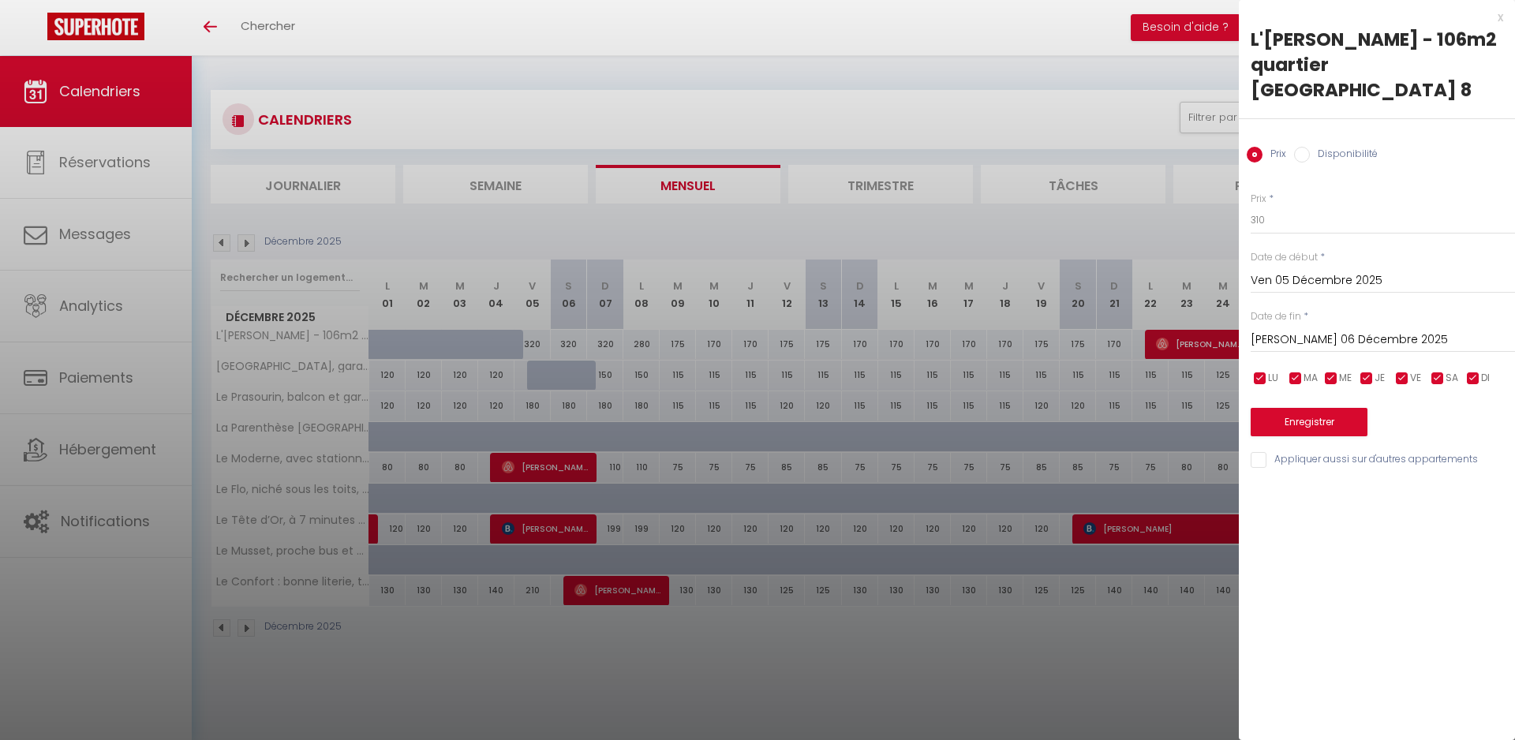
click at [1305, 330] on input "Sam 06 Décembre 2025" at bounding box center [1383, 340] width 264 height 21
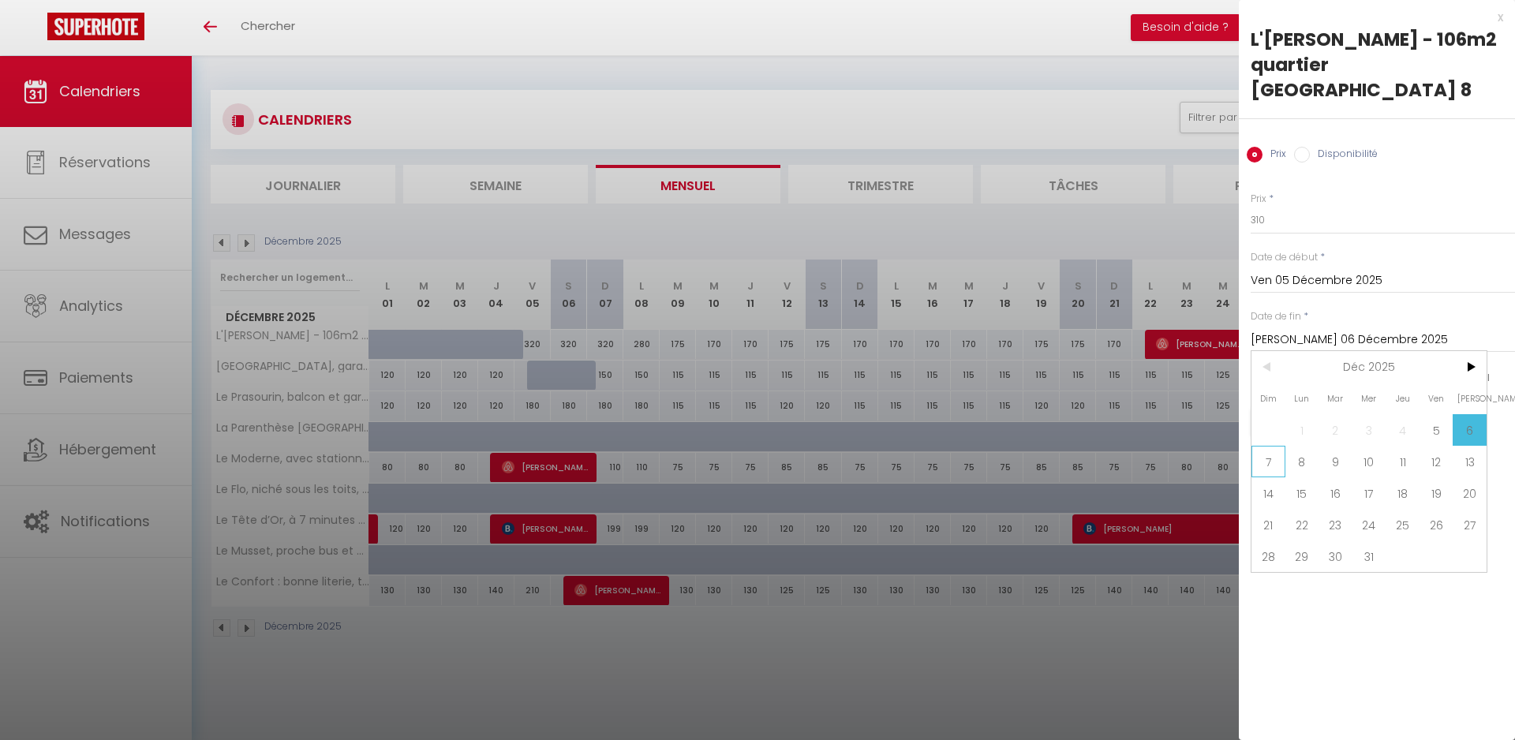
click at [1279, 446] on span "7" at bounding box center [1268, 462] width 34 height 32
type input "Dim 07 Décembre 2025"
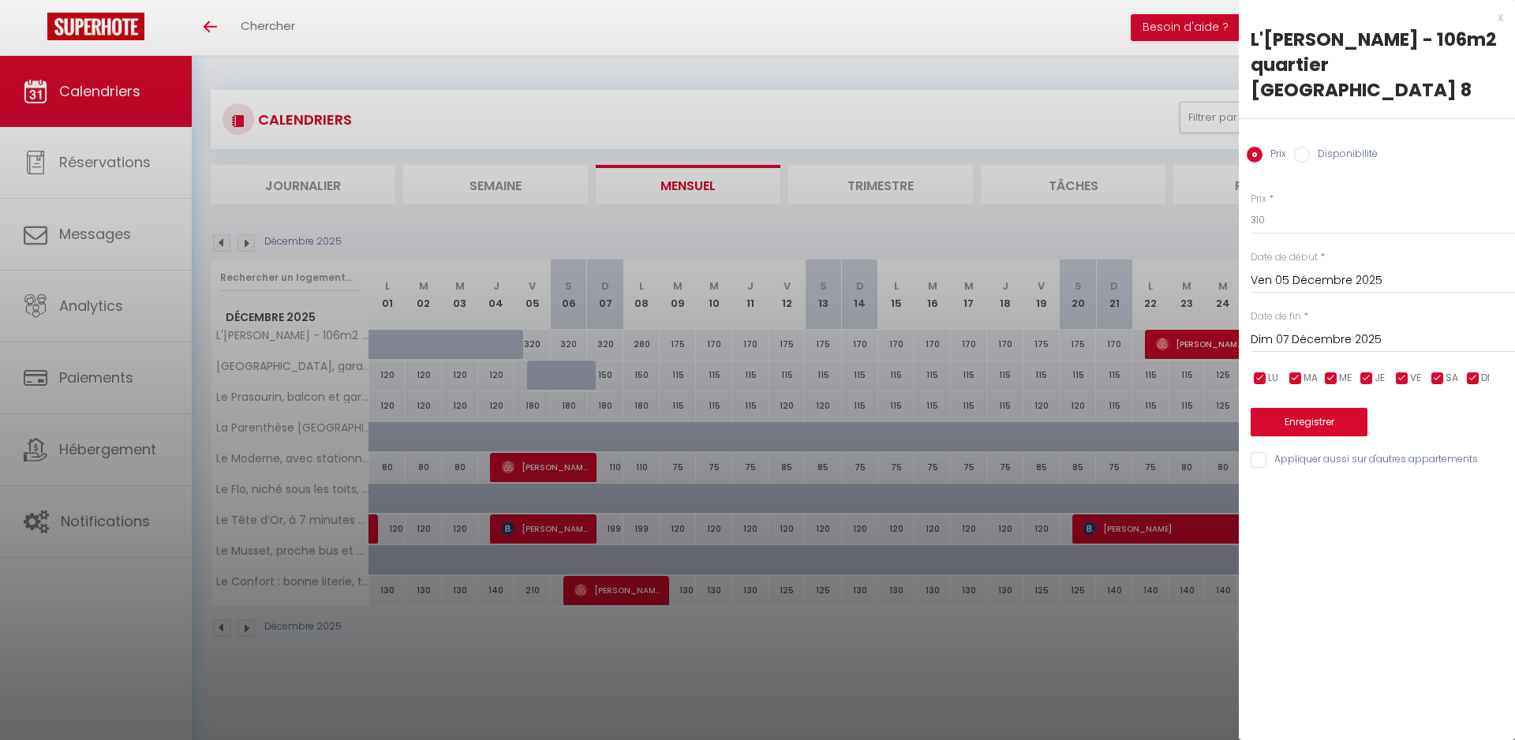
click at [1292, 408] on button "Enregistrer" at bounding box center [1309, 422] width 117 height 28
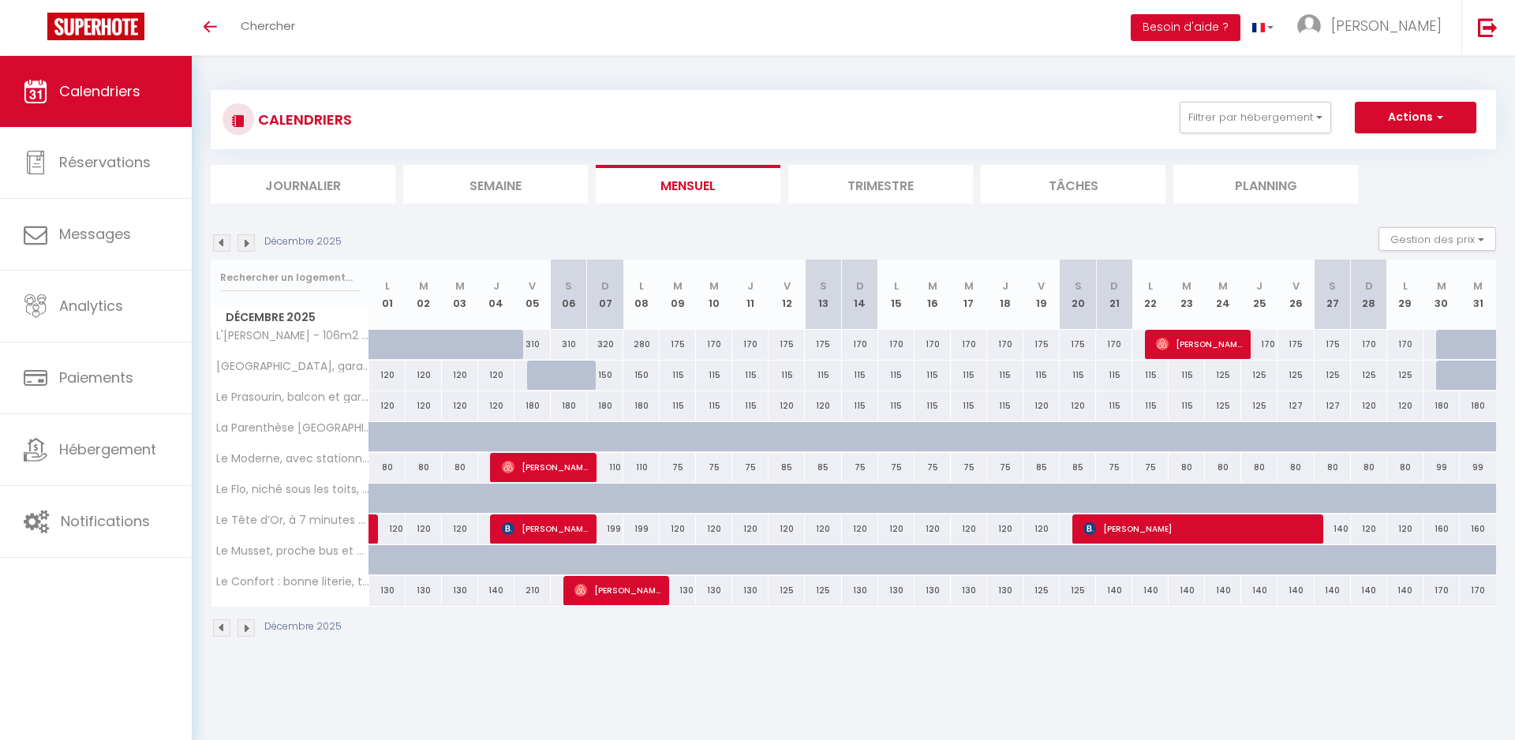
click at [219, 238] on img at bounding box center [221, 242] width 17 height 17
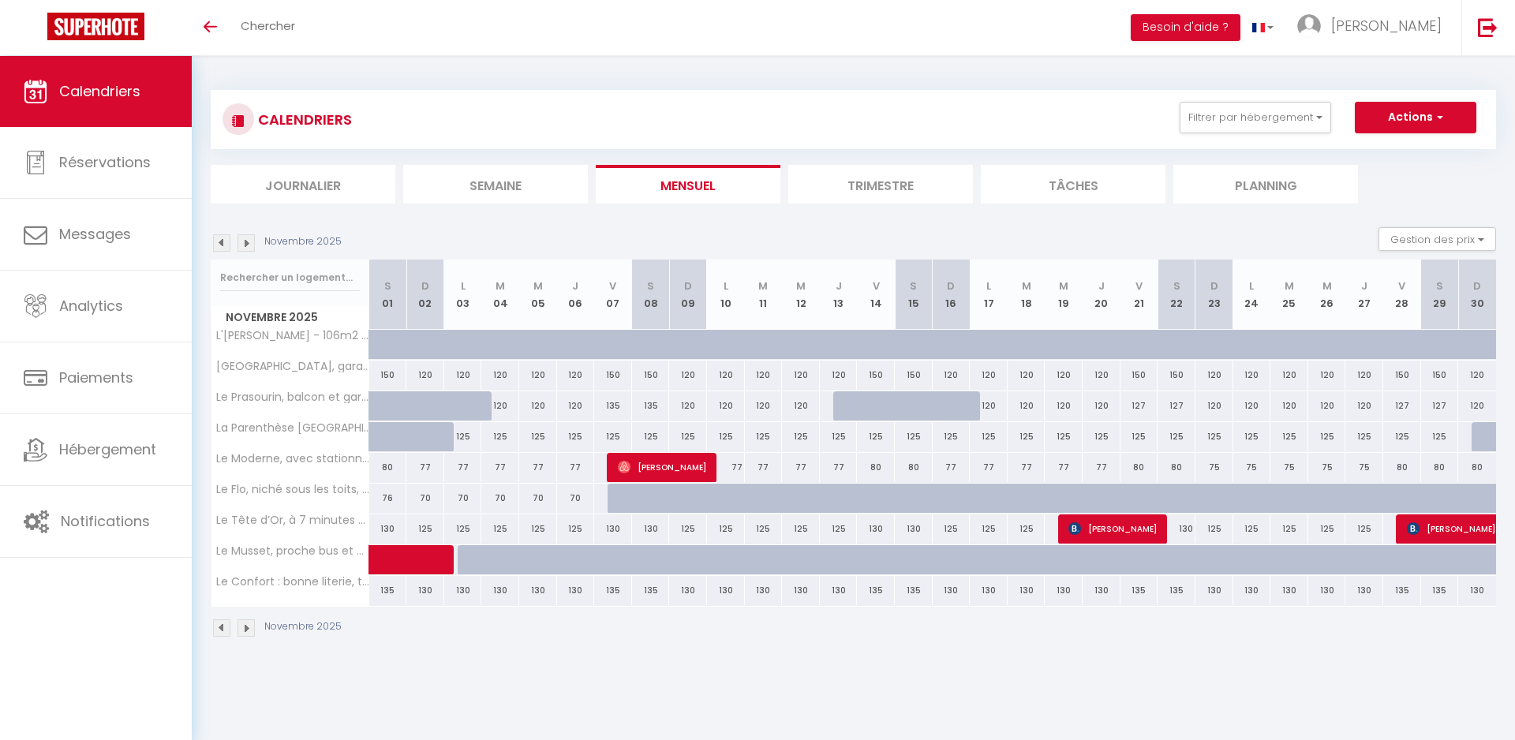
click at [219, 238] on img at bounding box center [221, 242] width 17 height 17
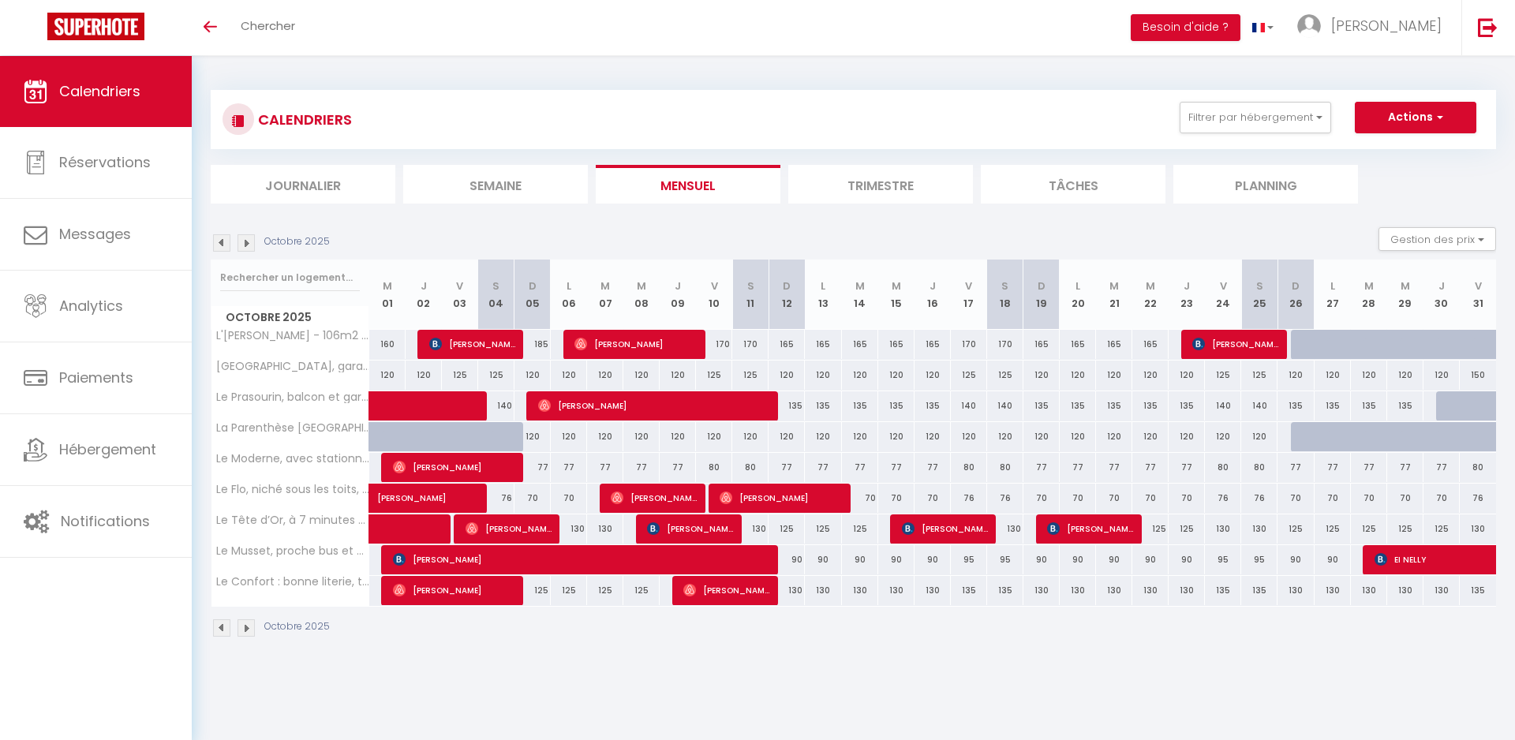
click at [219, 238] on img at bounding box center [221, 242] width 17 height 17
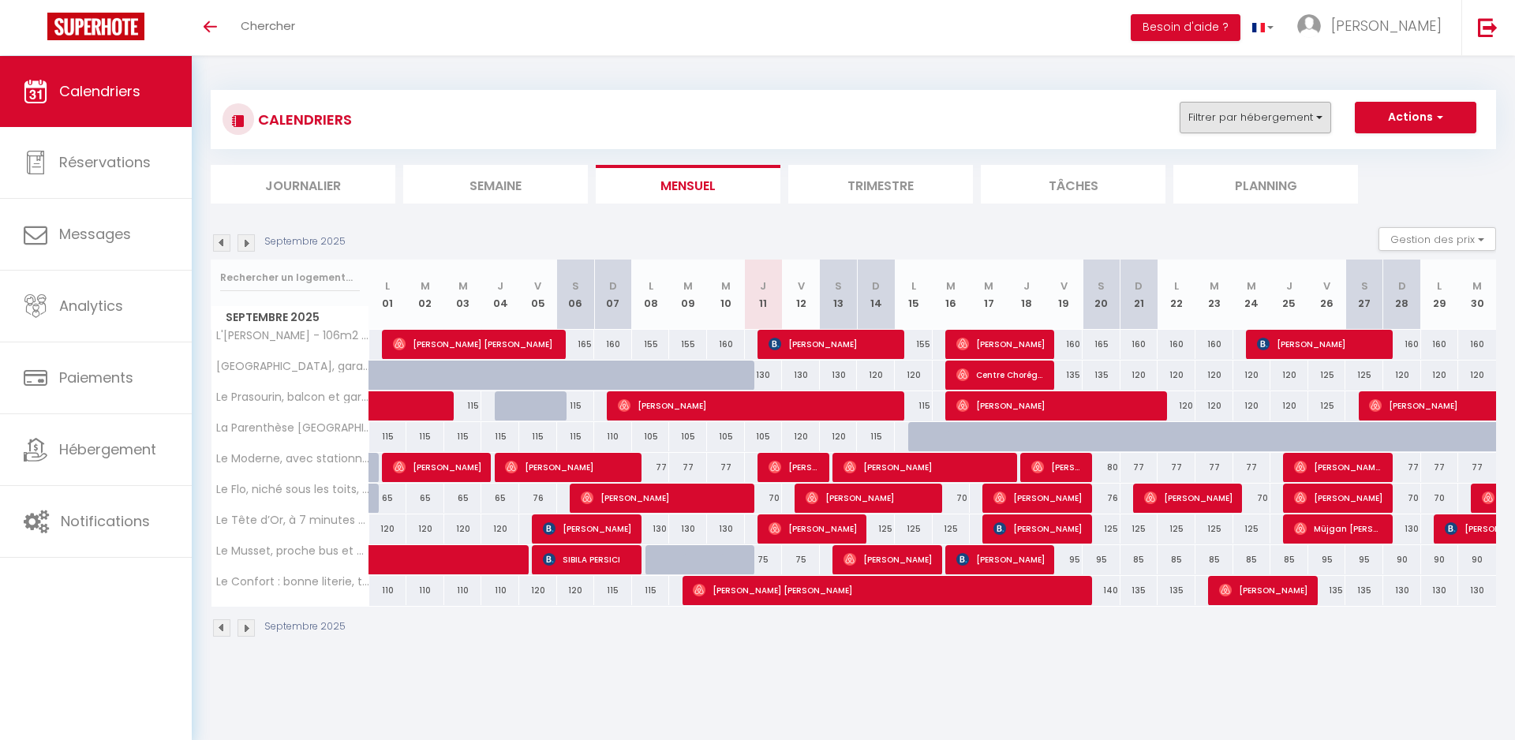
click at [1307, 118] on button "Filtrer par hébergement" at bounding box center [1255, 118] width 151 height 32
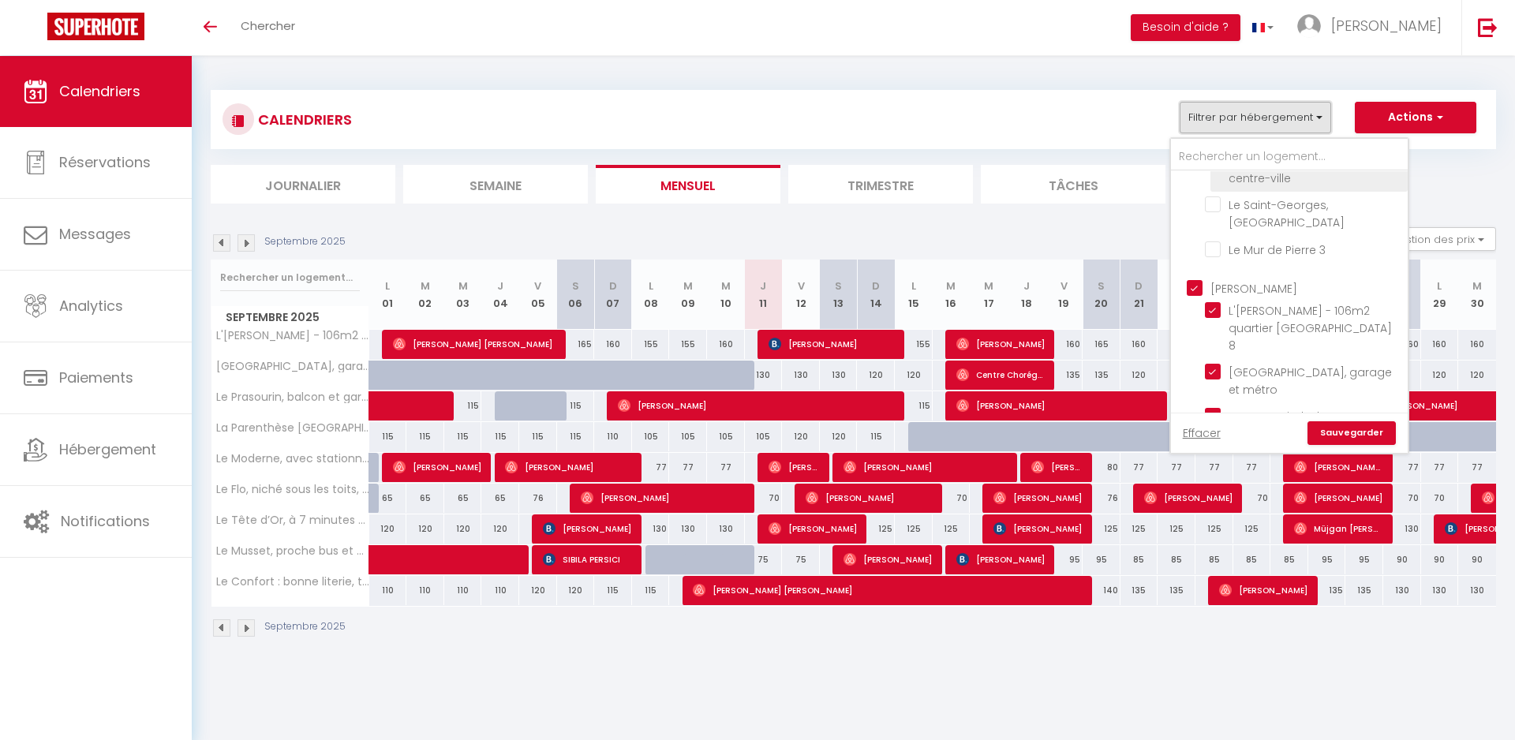
scroll to position [241, 0]
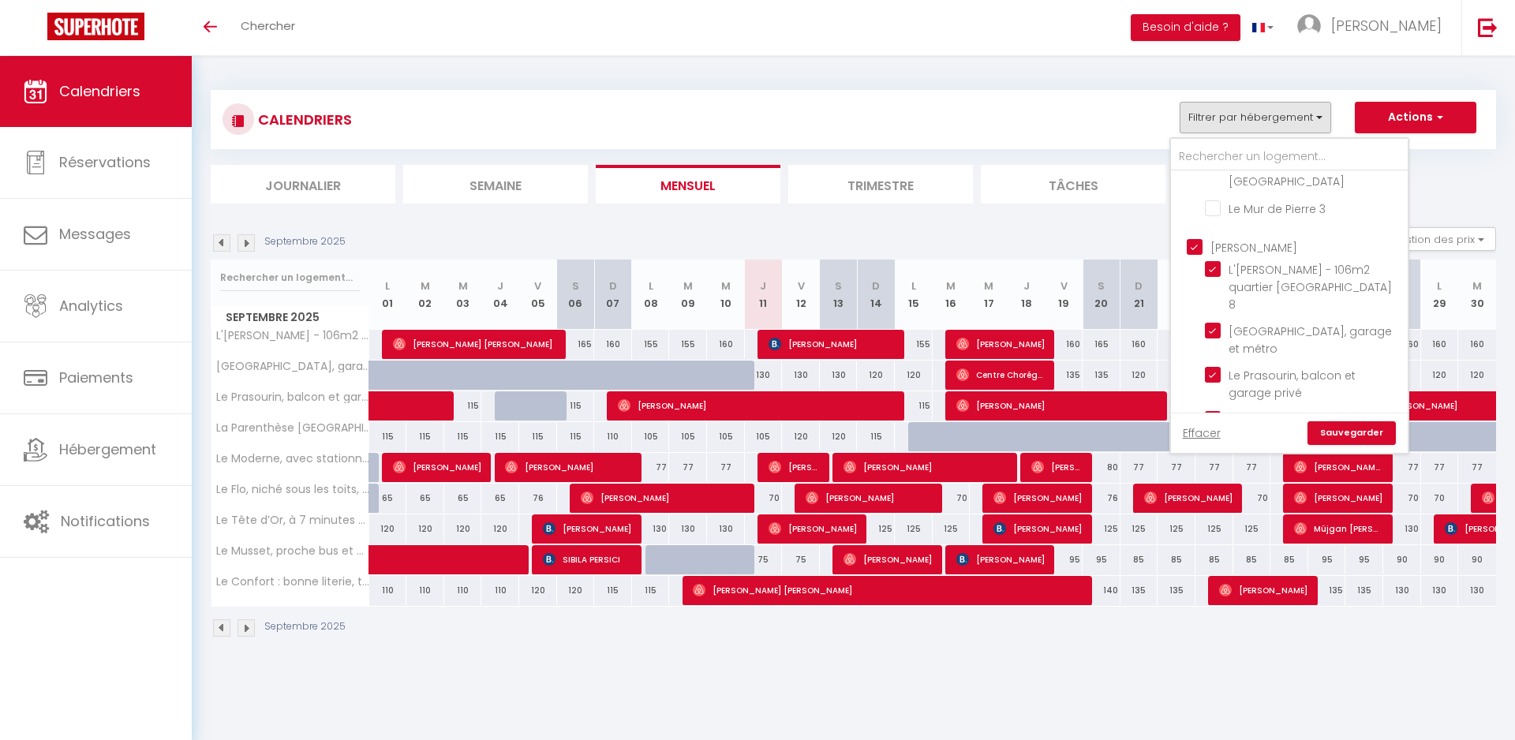
click at [1193, 238] on input "Charlène" at bounding box center [1305, 246] width 237 height 16
checkbox input "false"
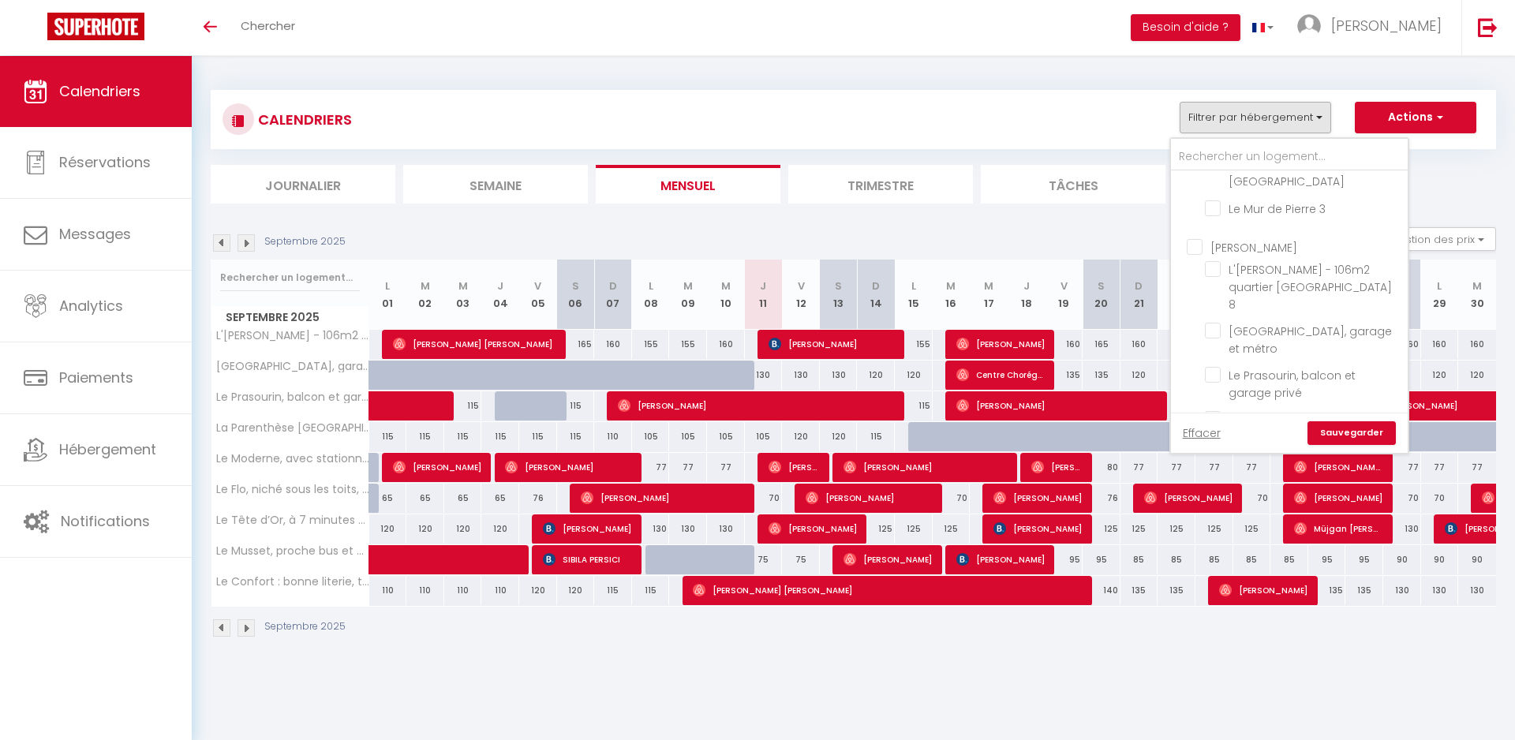
checkbox input "false"
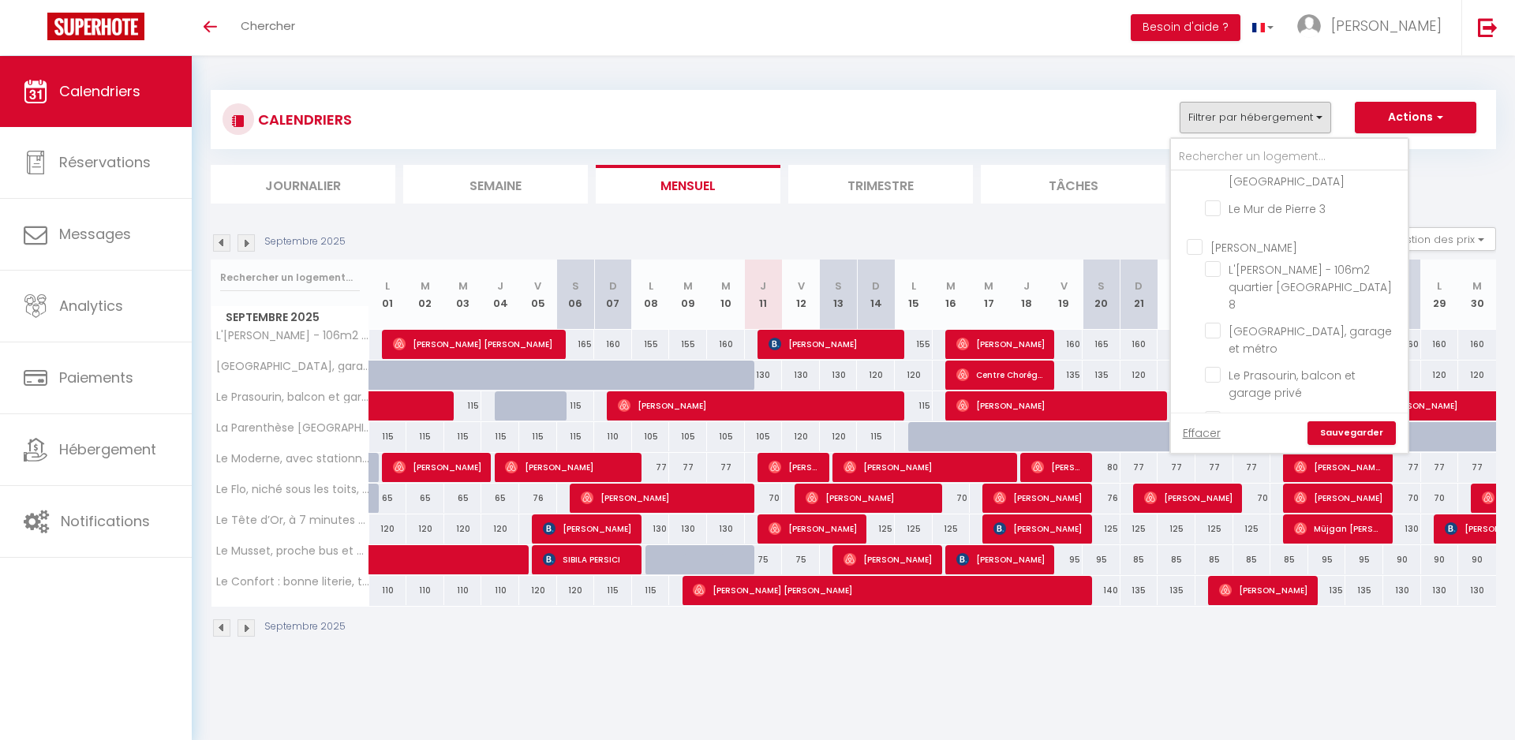
checkbox input "false"
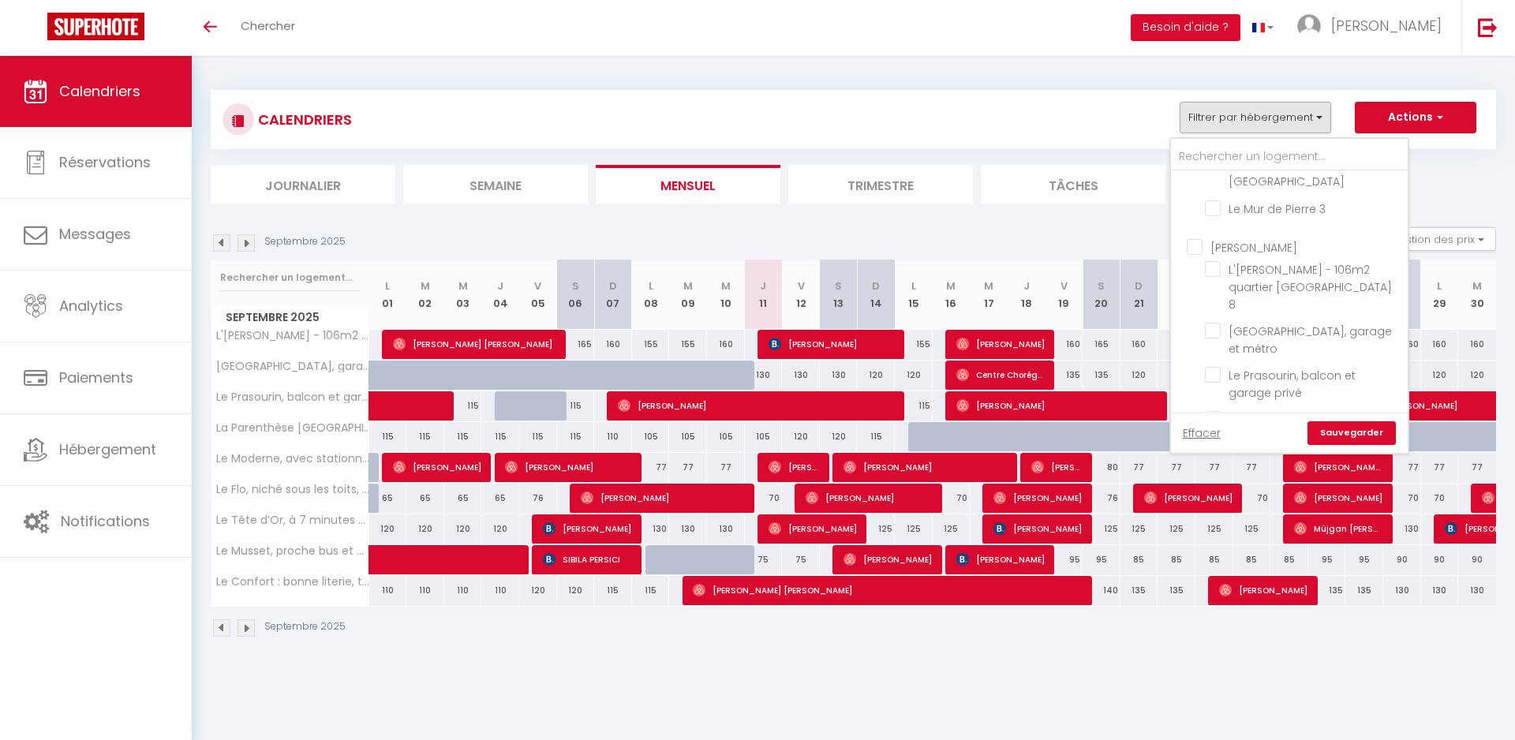
checkbox input "false"
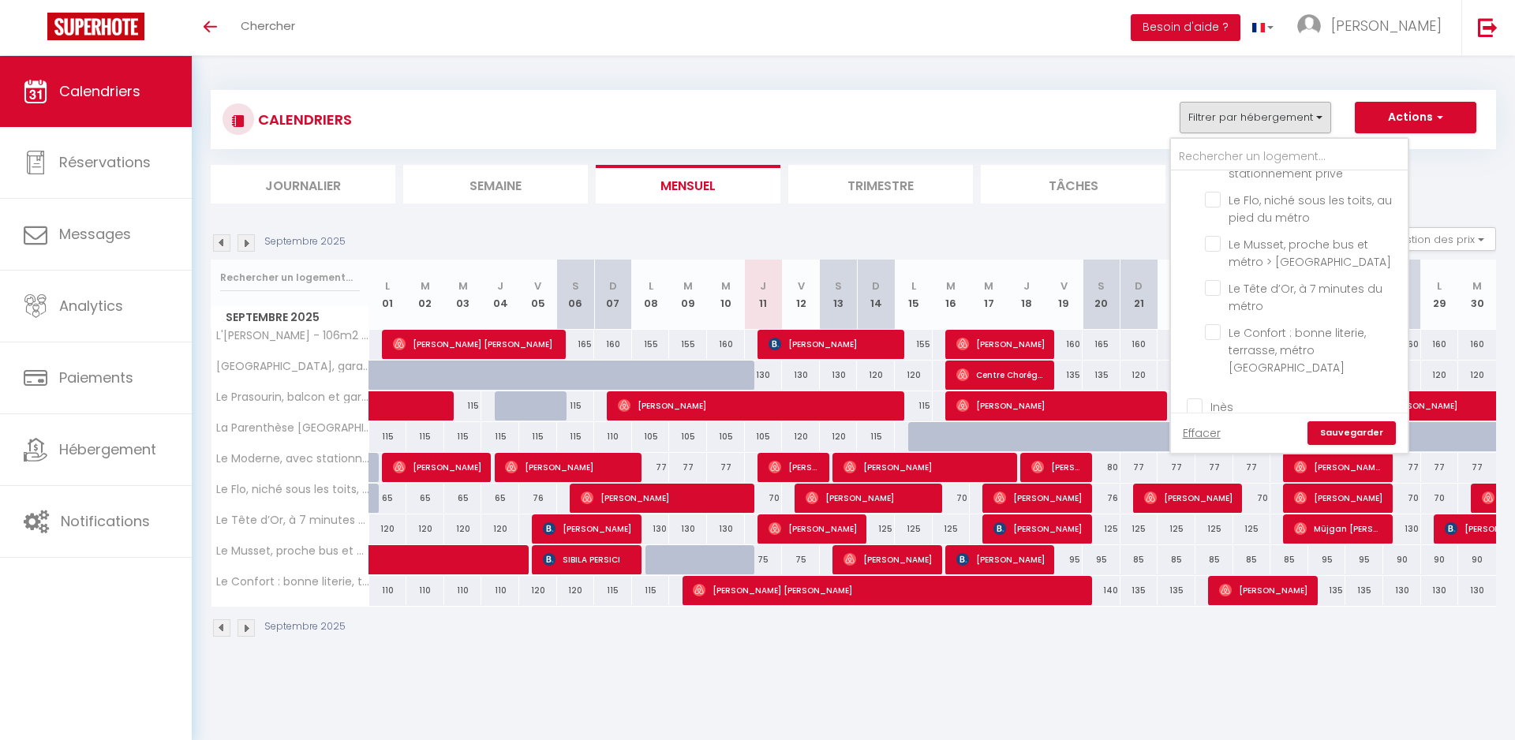
click at [1342, 439] on link "Sauvegarder" at bounding box center [1351, 433] width 88 height 24
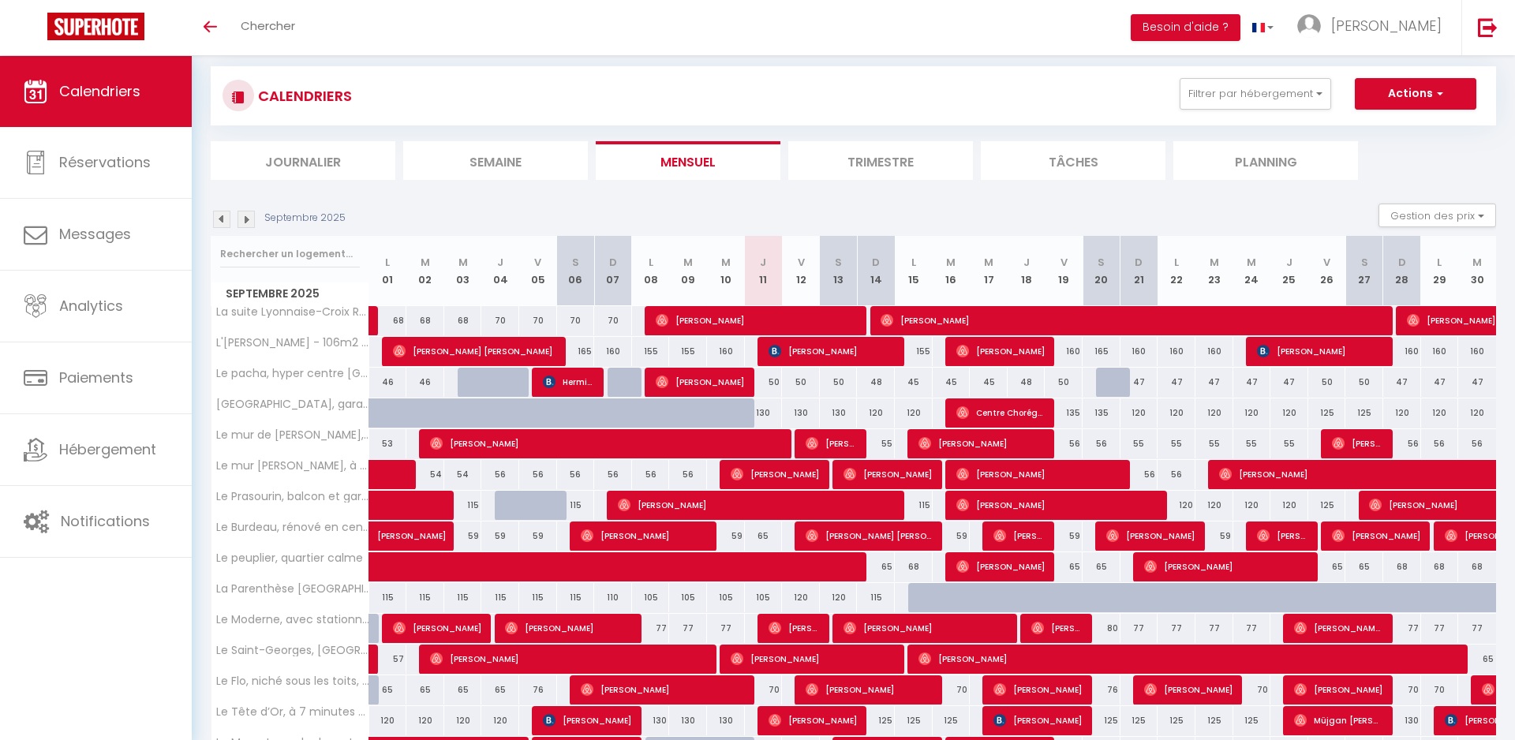
scroll to position [38, 0]
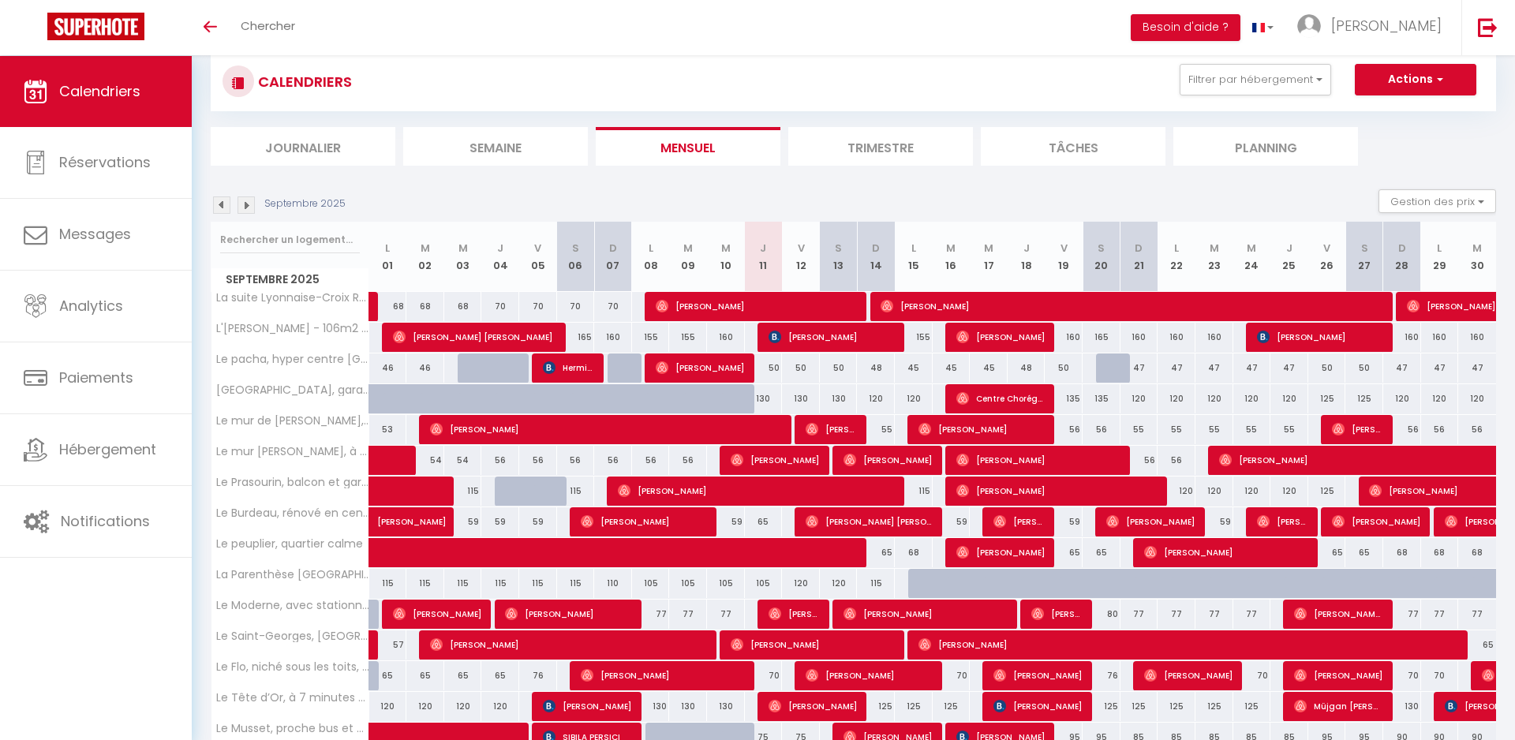
click at [765, 395] on div "130" at bounding box center [764, 398] width 38 height 29
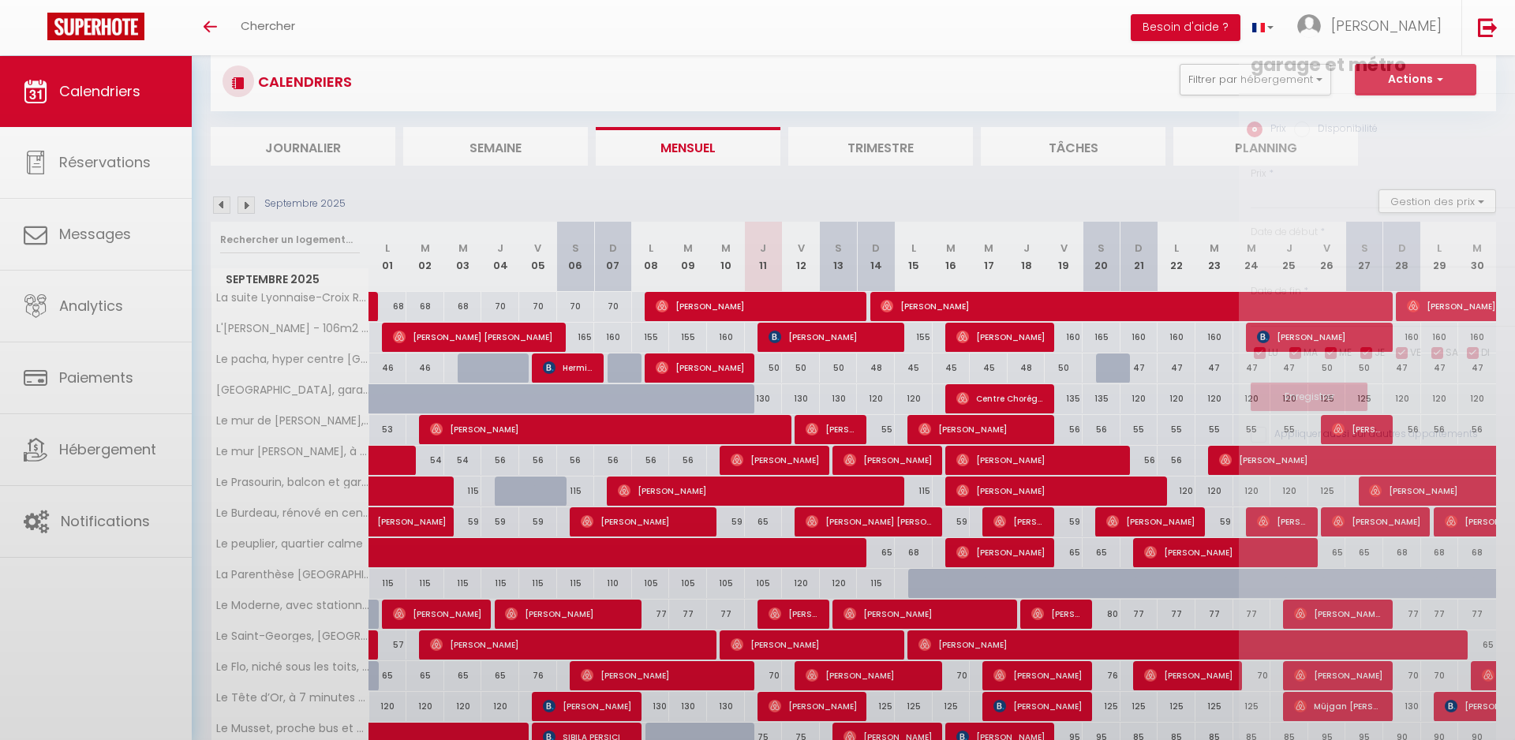
type input "130"
type input "Jeu 11 Septembre 2025"
type input "Ven 12 Septembre 2025"
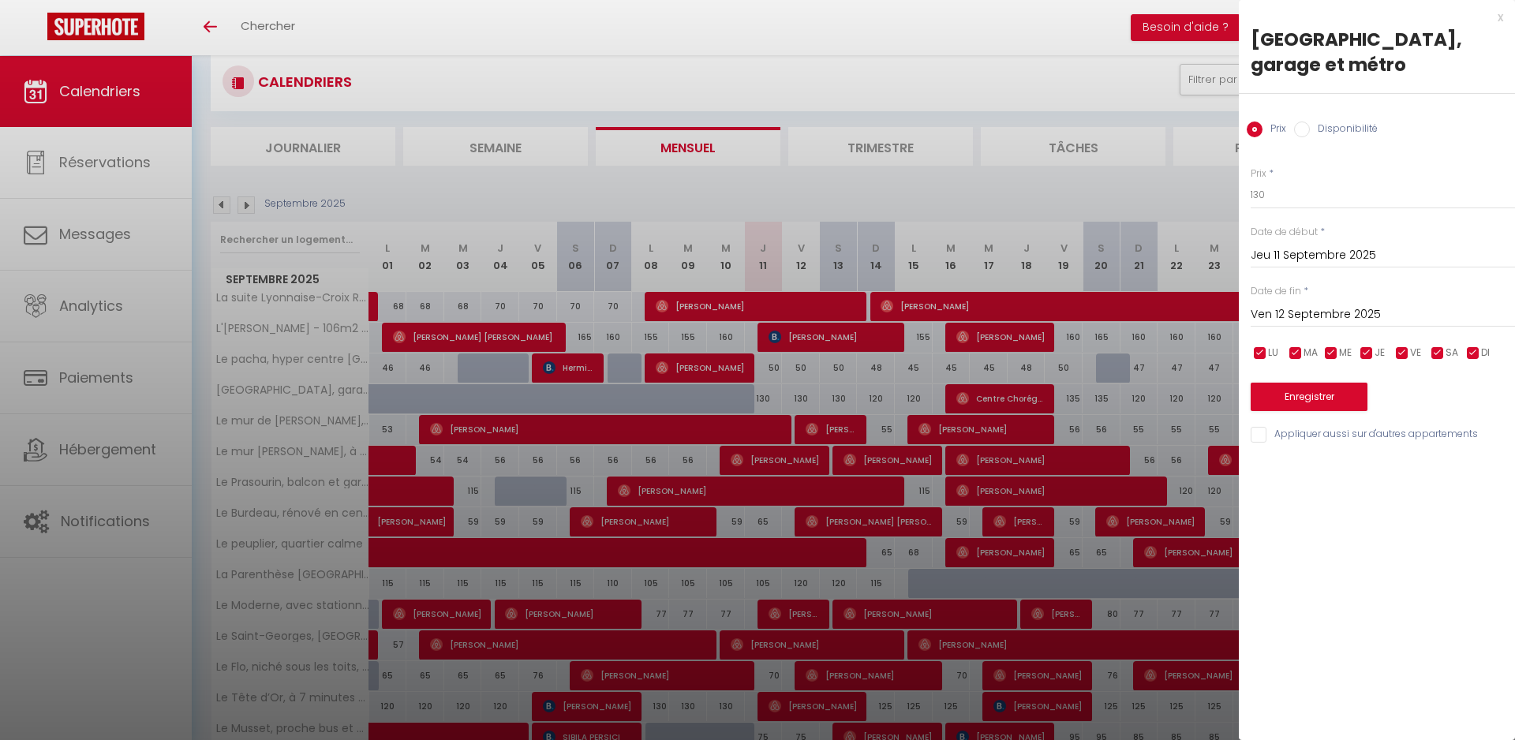
click at [1321, 127] on label "Disponibilité" at bounding box center [1344, 130] width 68 height 17
click at [1310, 127] on input "Disponibilité" at bounding box center [1302, 130] width 16 height 16
radio input "true"
radio input "false"
select select "0"
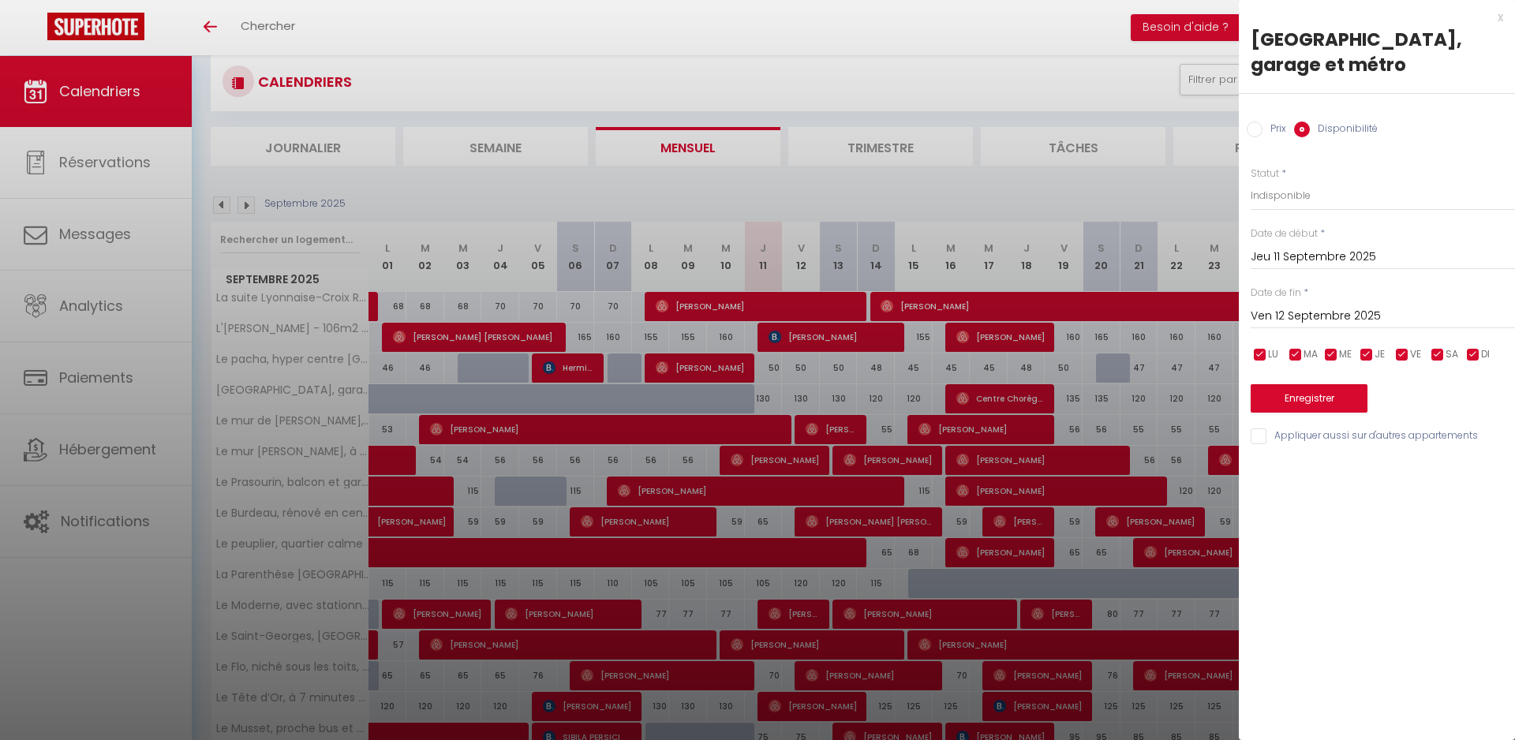
click at [1299, 402] on button "Enregistrer" at bounding box center [1309, 398] width 117 height 28
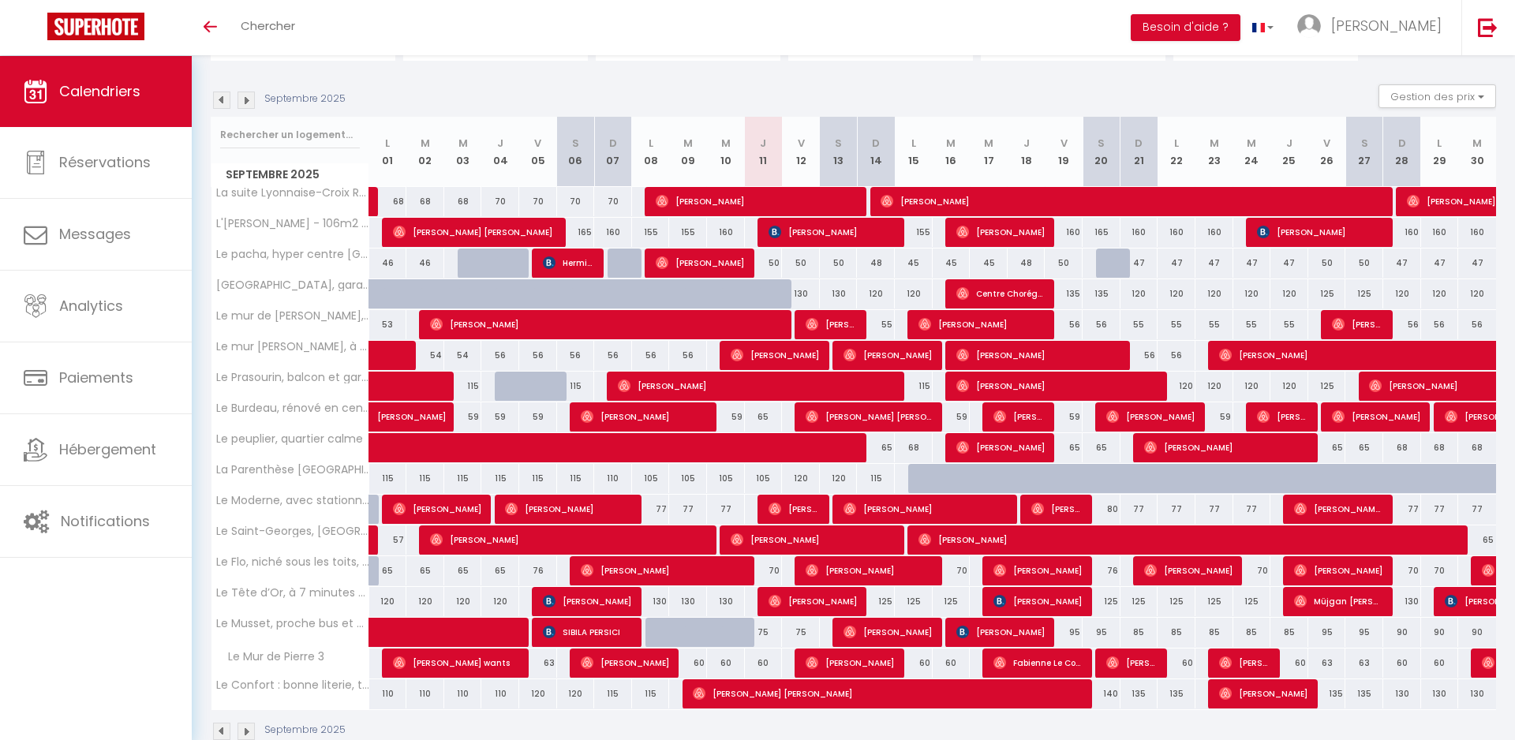
scroll to position [147, 0]
